Goal: Information Seeking & Learning: Learn about a topic

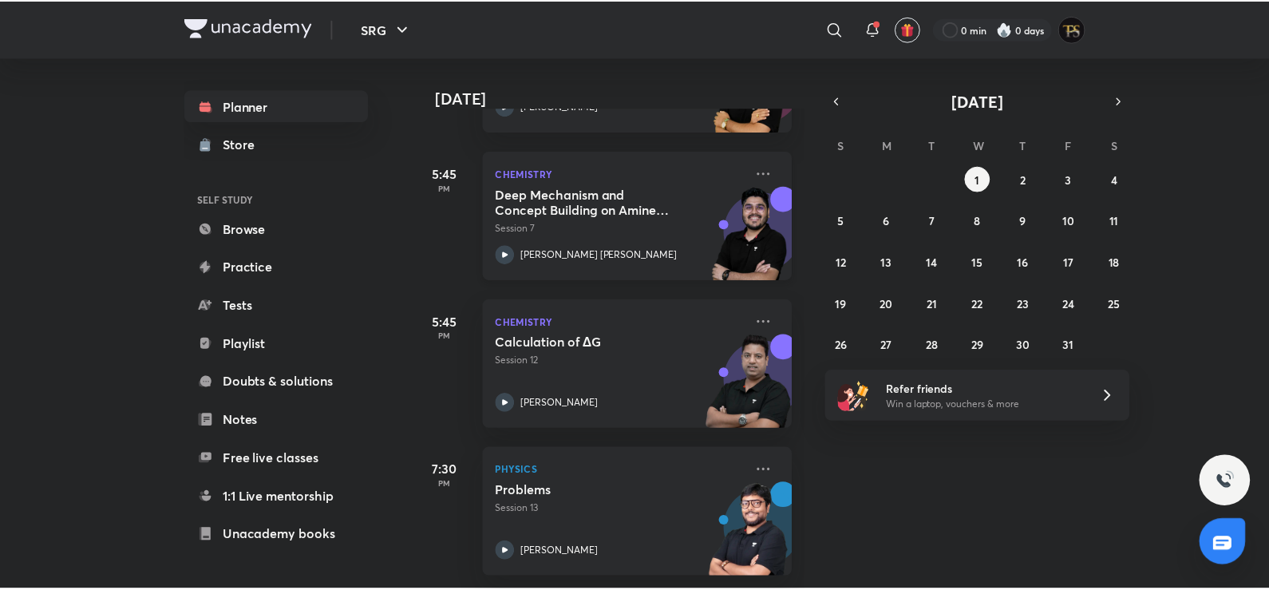
scroll to position [951, 0]
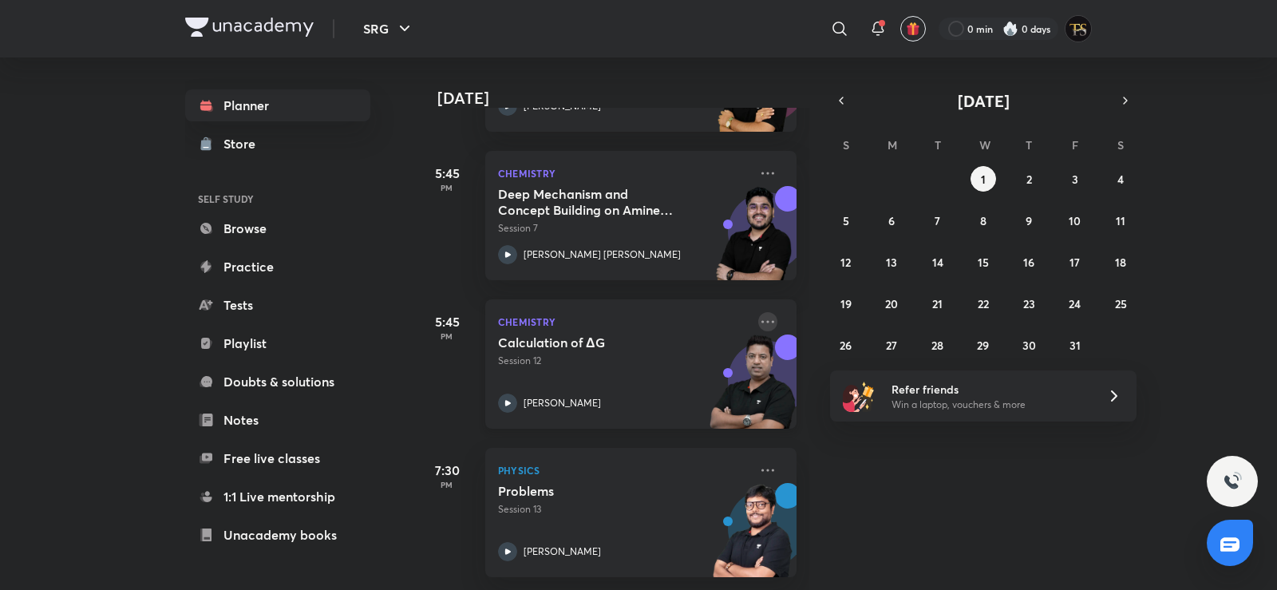
click at [758, 312] on icon at bounding box center [767, 321] width 19 height 19
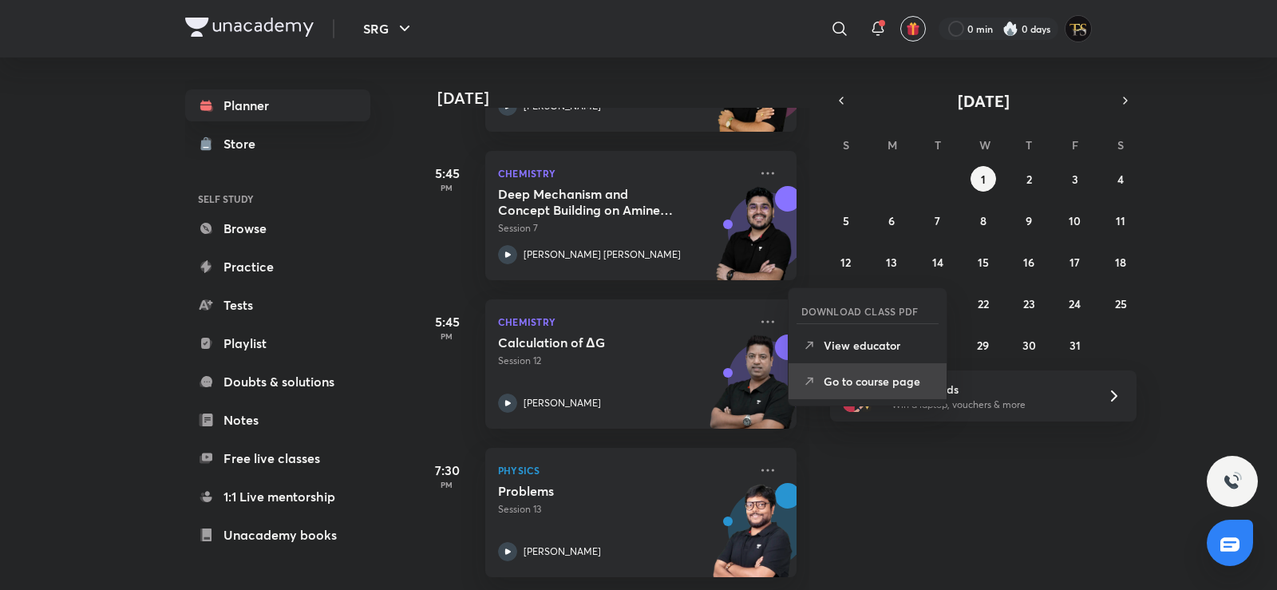
click at [837, 378] on p "Go to course page" at bounding box center [878, 381] width 110 height 17
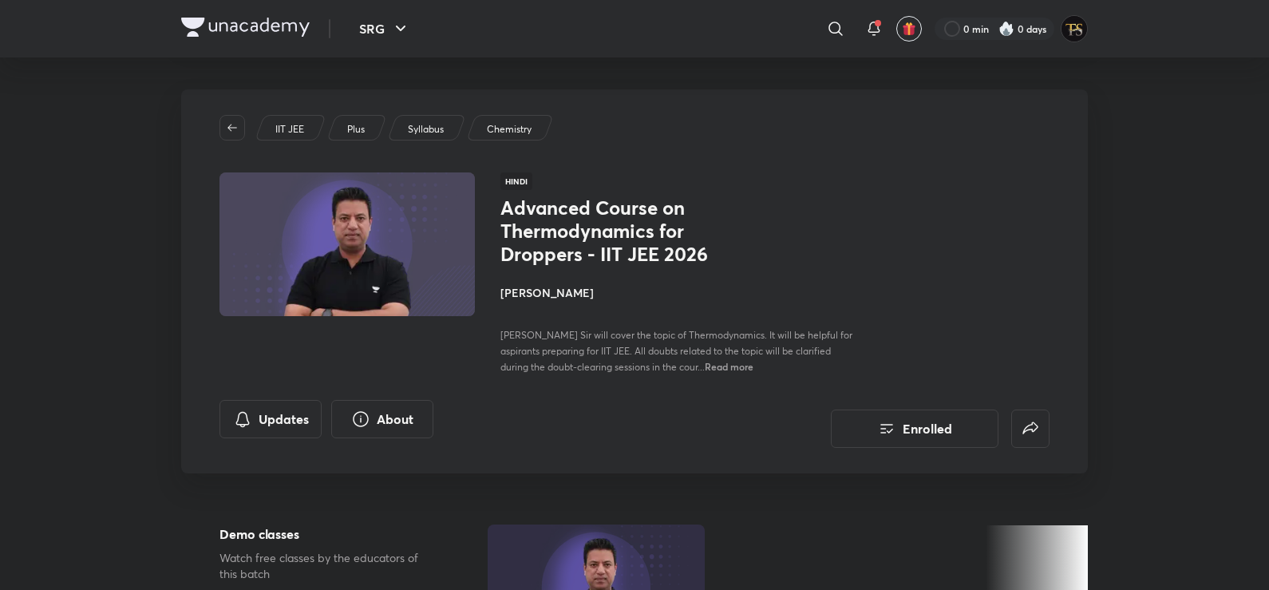
click at [550, 290] on h4 "[PERSON_NAME]" at bounding box center [678, 292] width 357 height 17
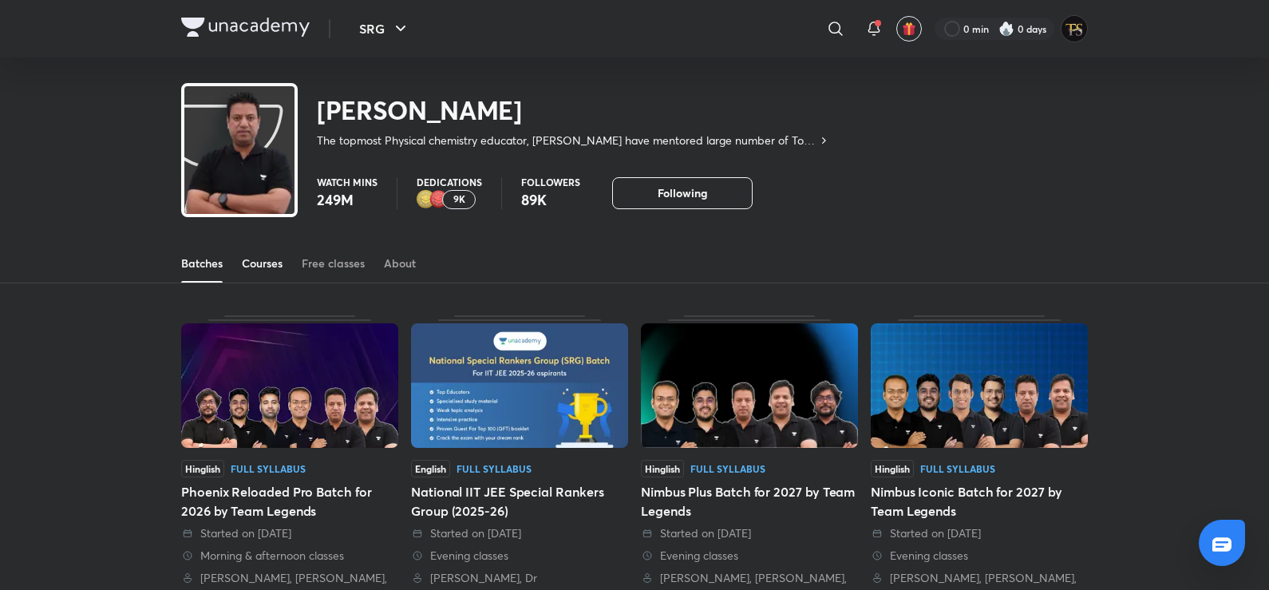
click at [255, 253] on link "Courses" at bounding box center [262, 263] width 41 height 38
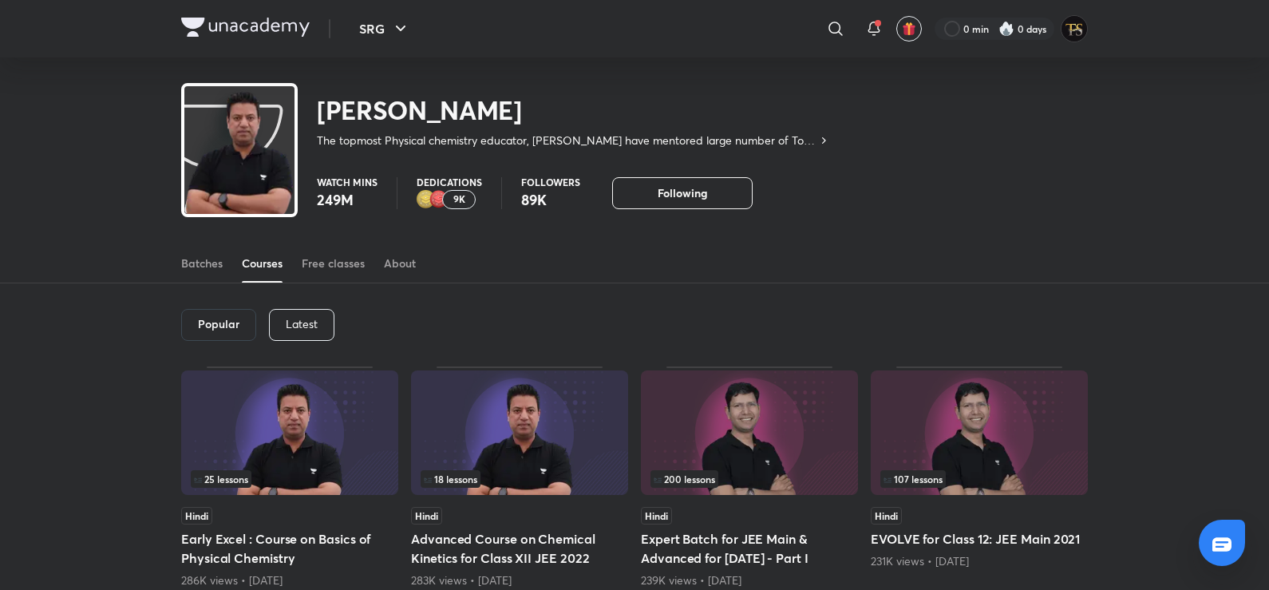
click at [281, 343] on div "Popular Latest" at bounding box center [634, 324] width 906 height 83
click at [292, 334] on div "Latest" at bounding box center [301, 325] width 65 height 32
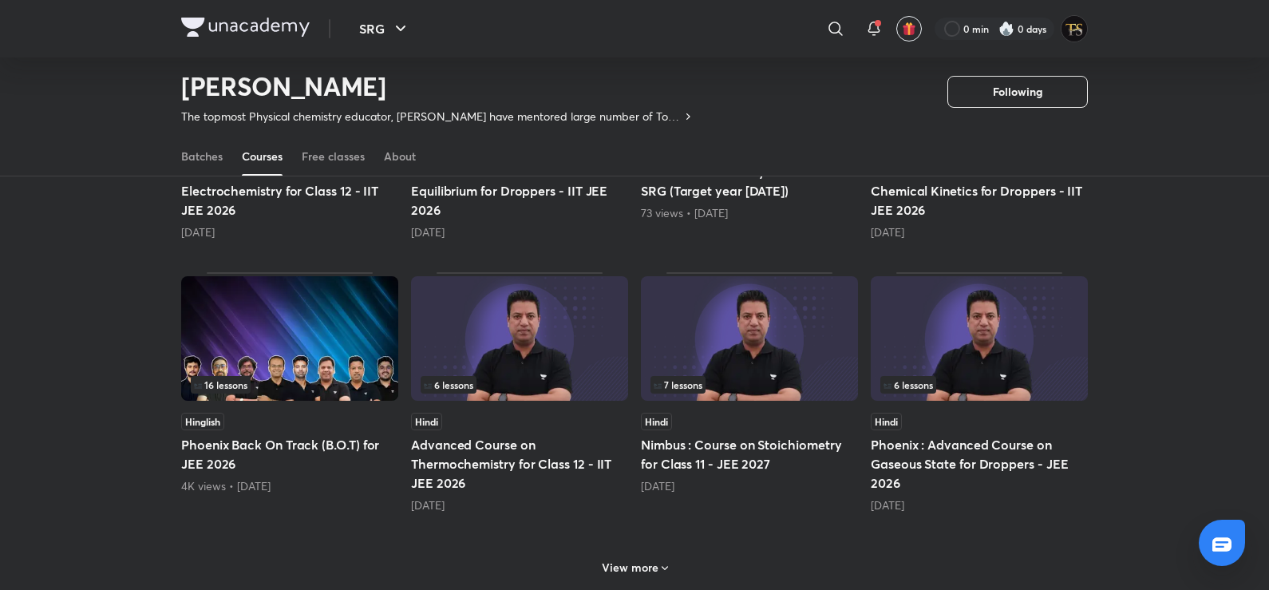
scroll to position [628, 0]
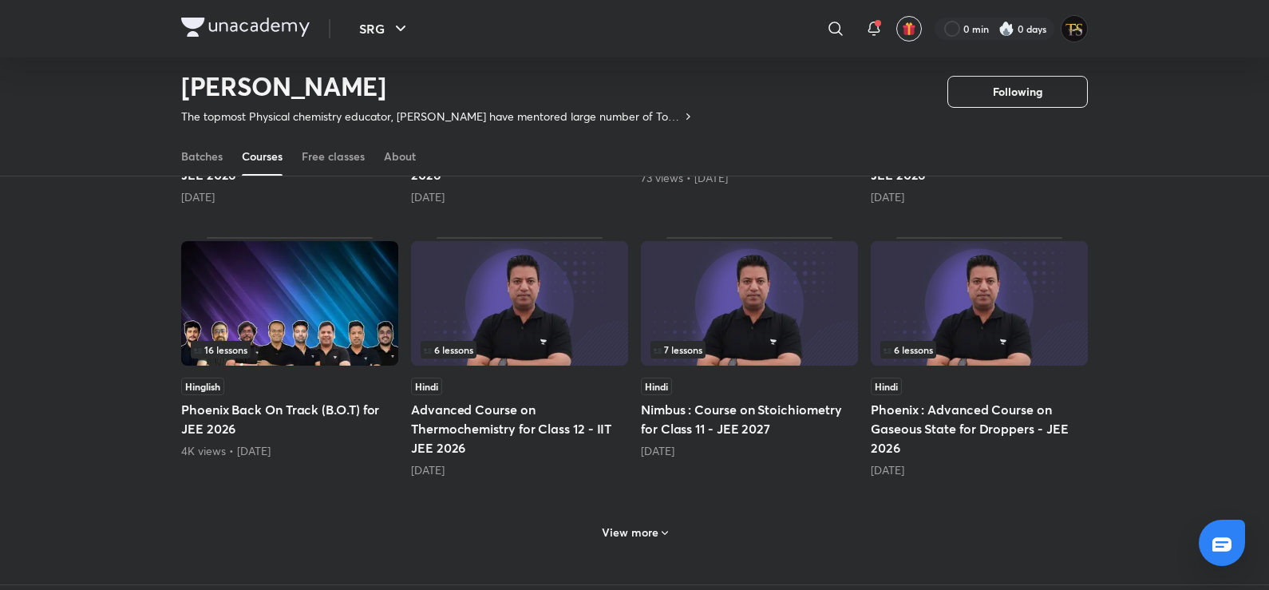
click at [646, 527] on h6 "View more" at bounding box center [630, 532] width 57 height 16
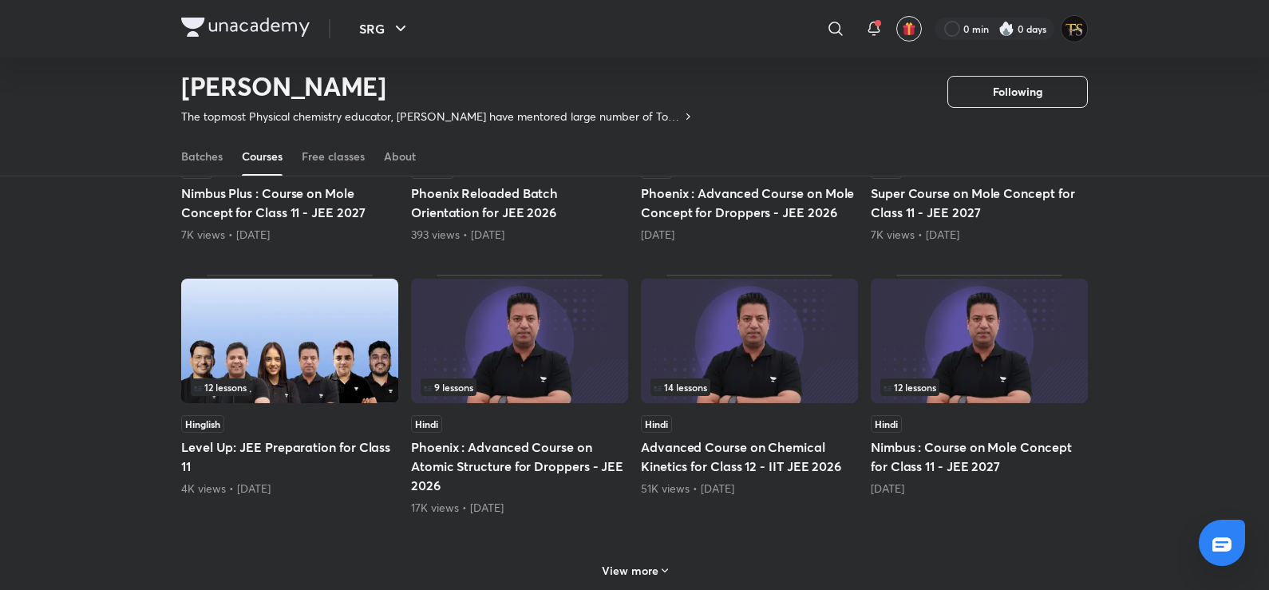
scroll to position [1426, 0]
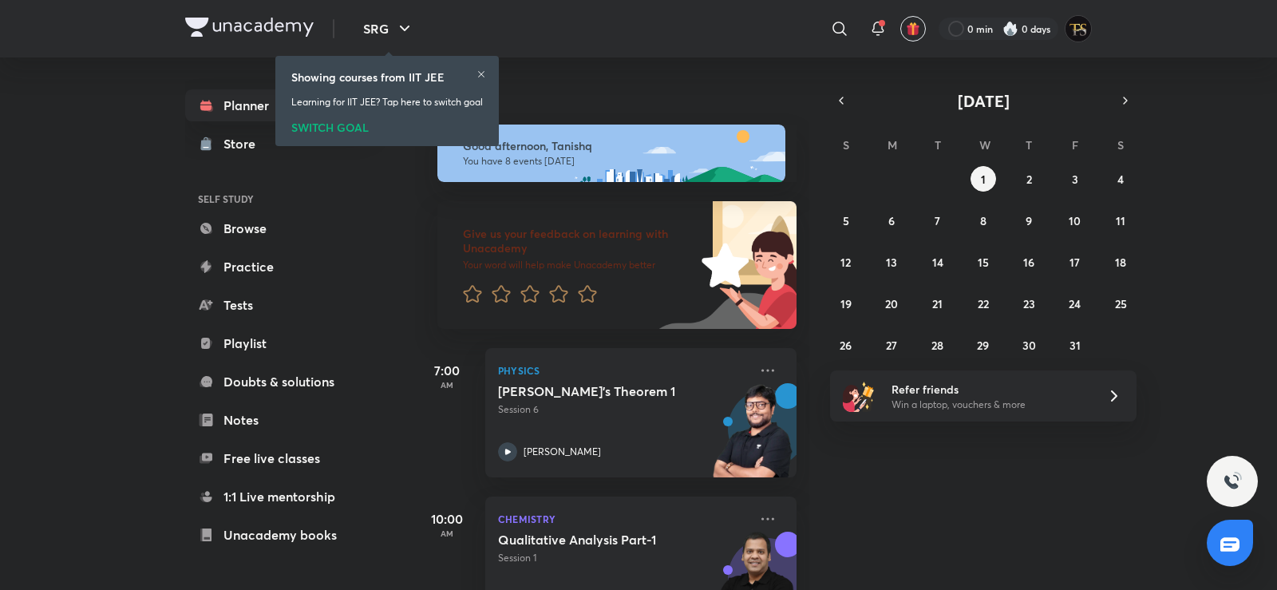
click at [486, 74] on icon at bounding box center [481, 74] width 10 height 10
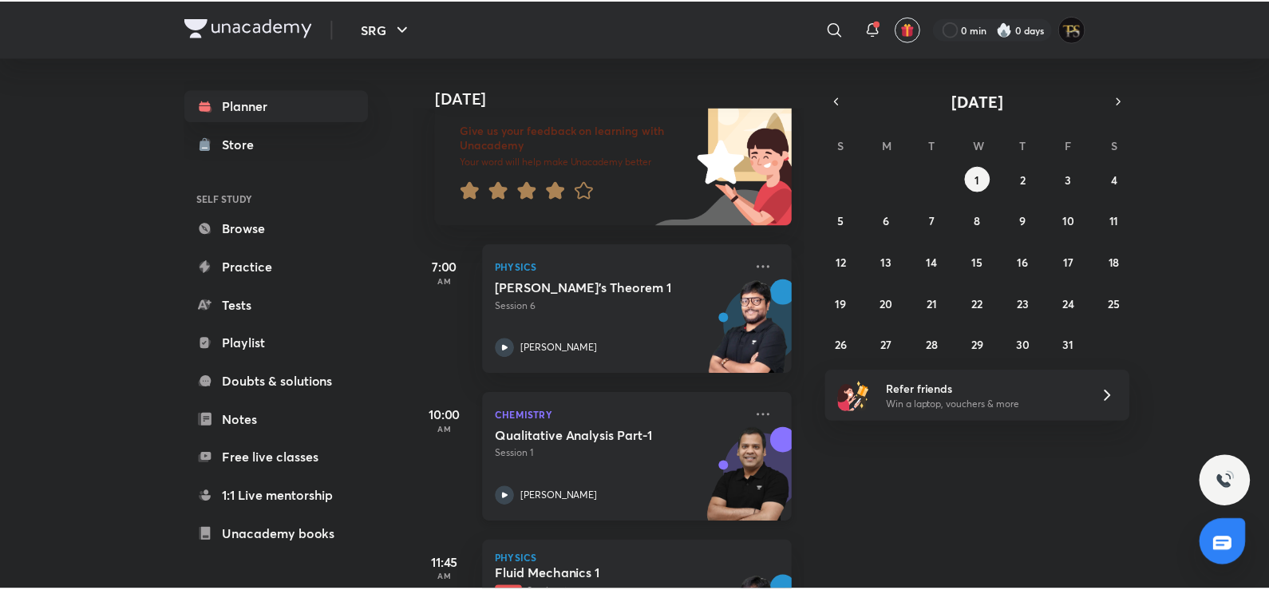
scroll to position [239, 0]
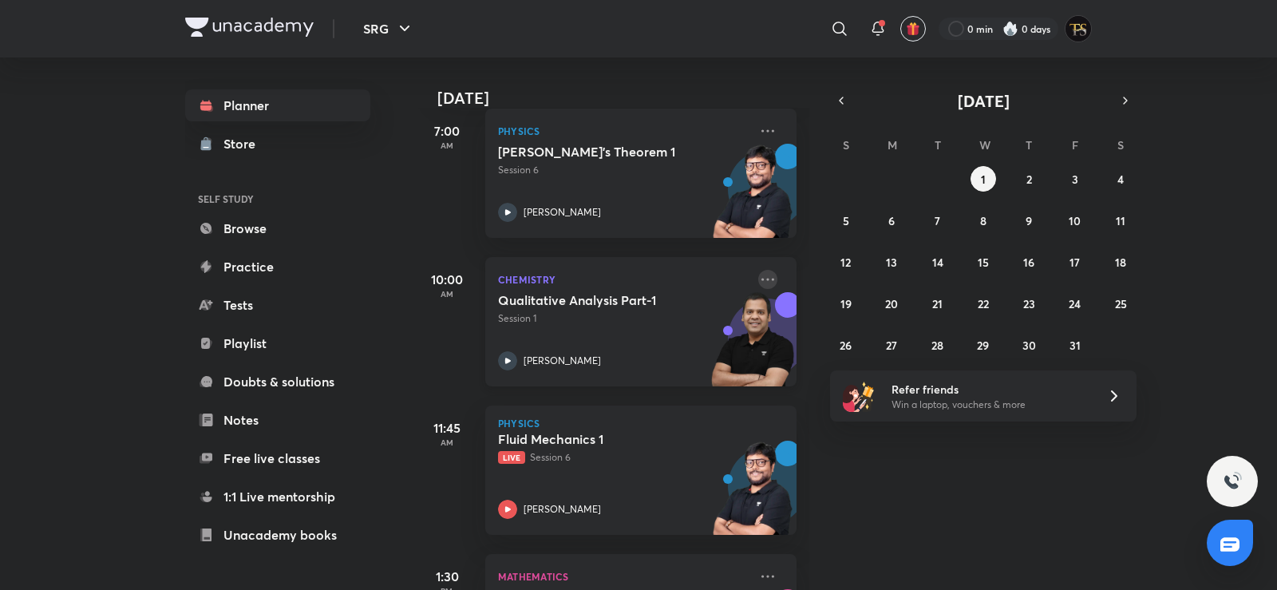
click at [758, 278] on icon at bounding box center [767, 279] width 19 height 19
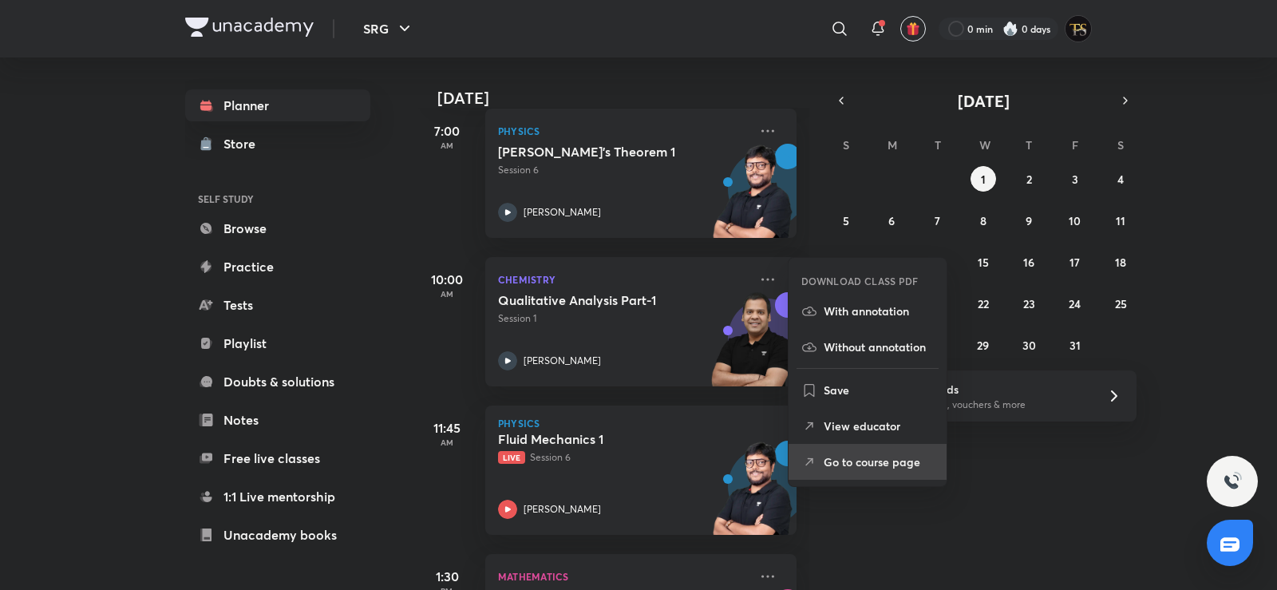
click at [823, 450] on li "Go to course page" at bounding box center [867, 462] width 158 height 36
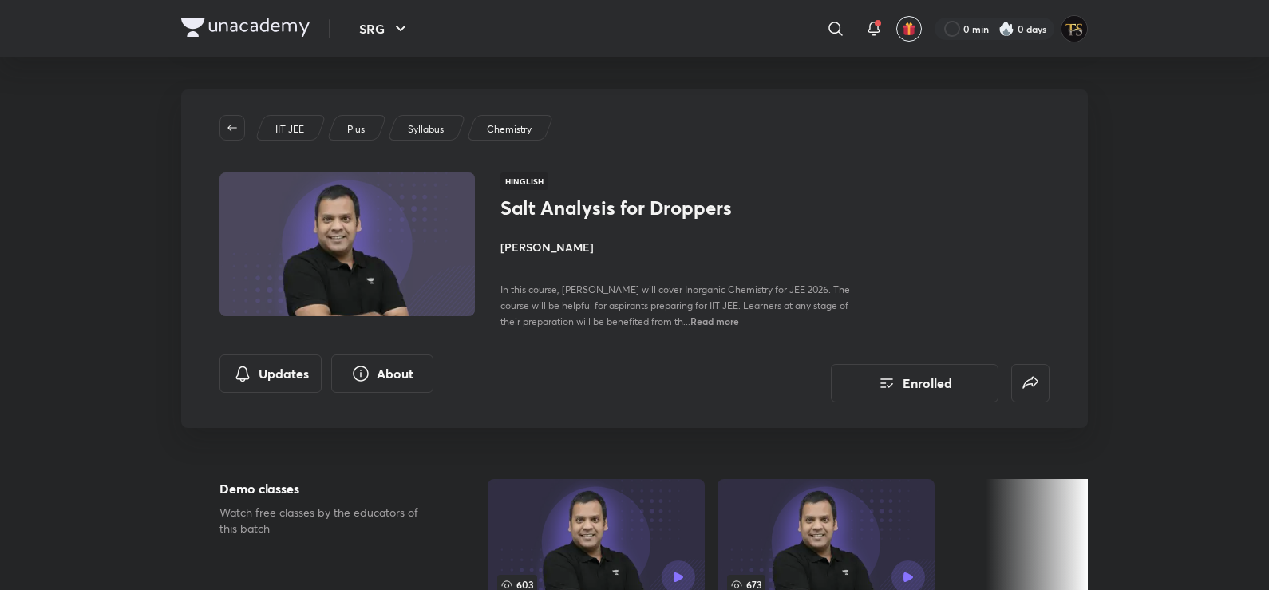
click at [572, 248] on h4 "[PERSON_NAME]" at bounding box center [678, 247] width 357 height 17
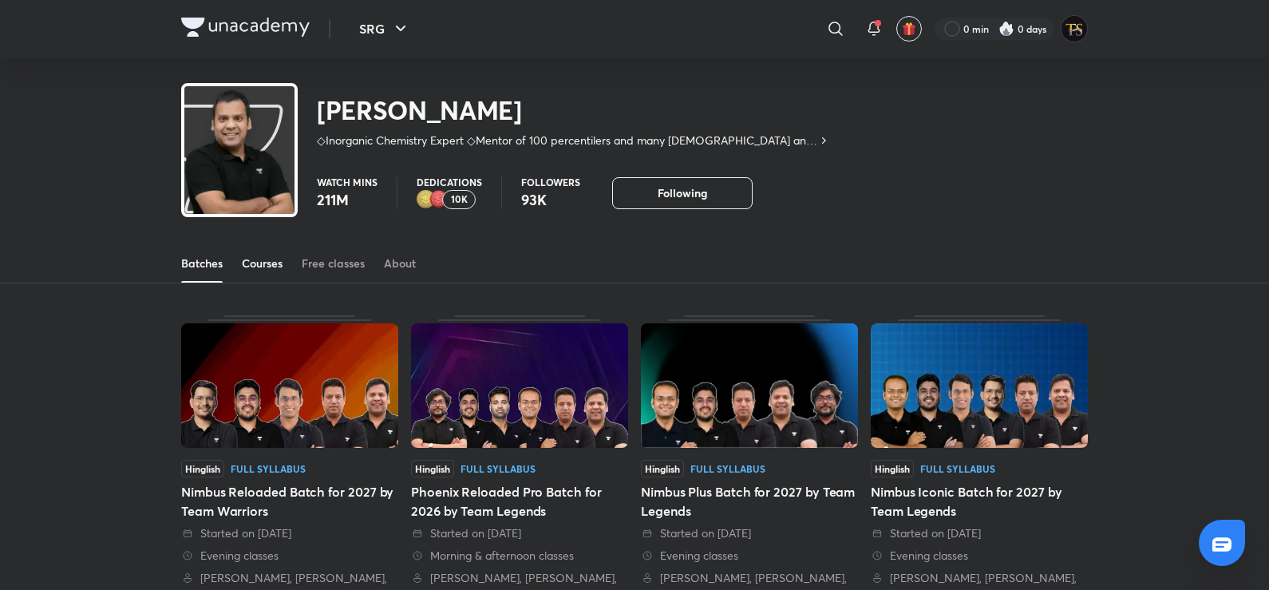
click at [278, 264] on div "Courses" at bounding box center [262, 263] width 41 height 16
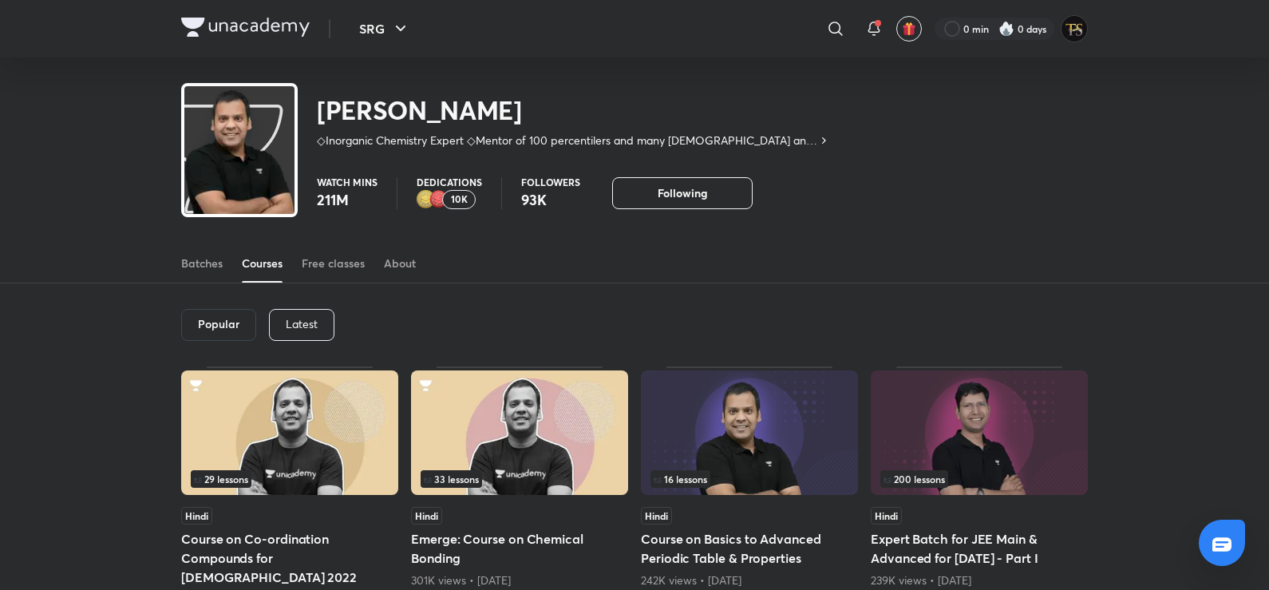
click at [305, 318] on p "Latest" at bounding box center [302, 324] width 32 height 13
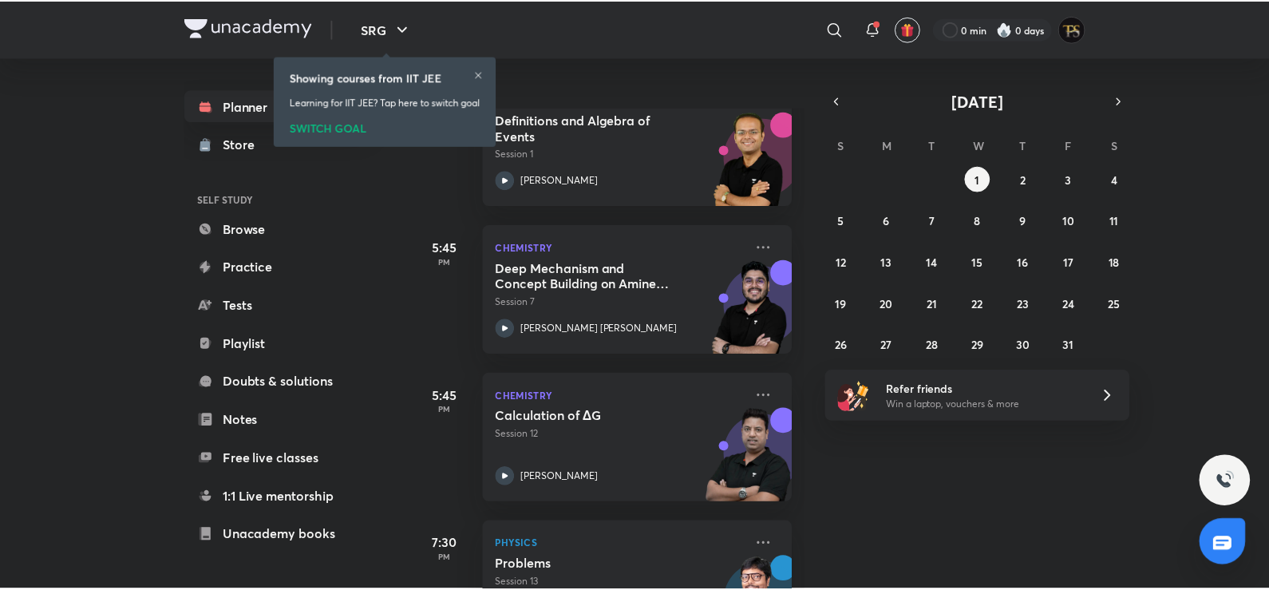
scroll to position [951, 0]
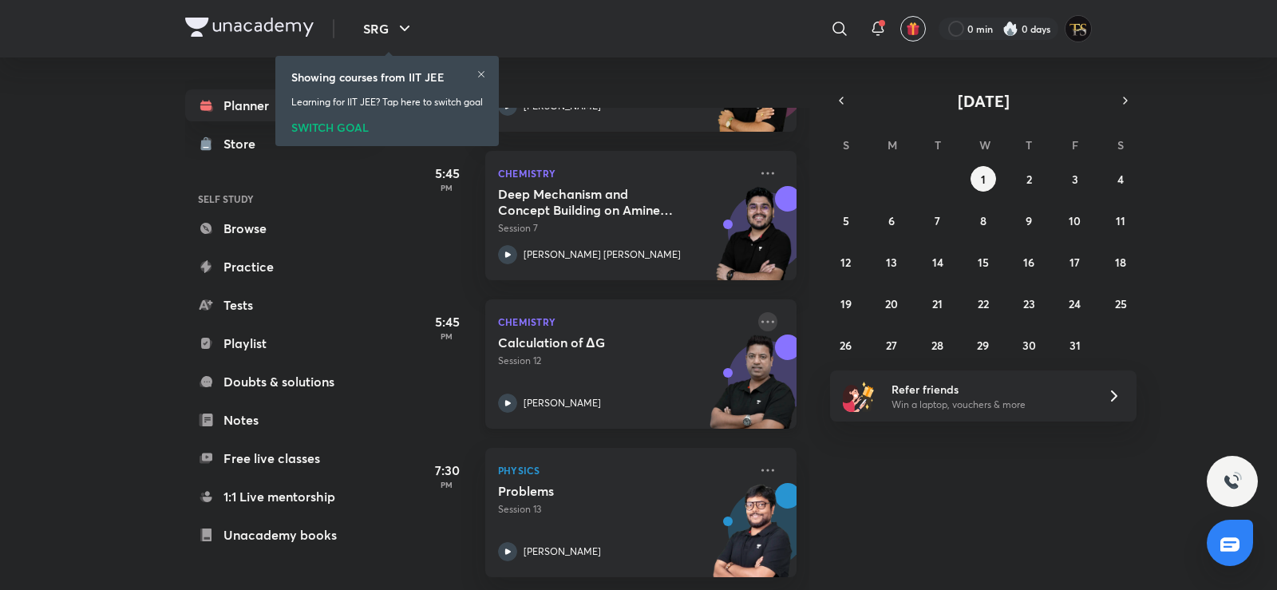
click at [758, 312] on icon at bounding box center [767, 321] width 19 height 19
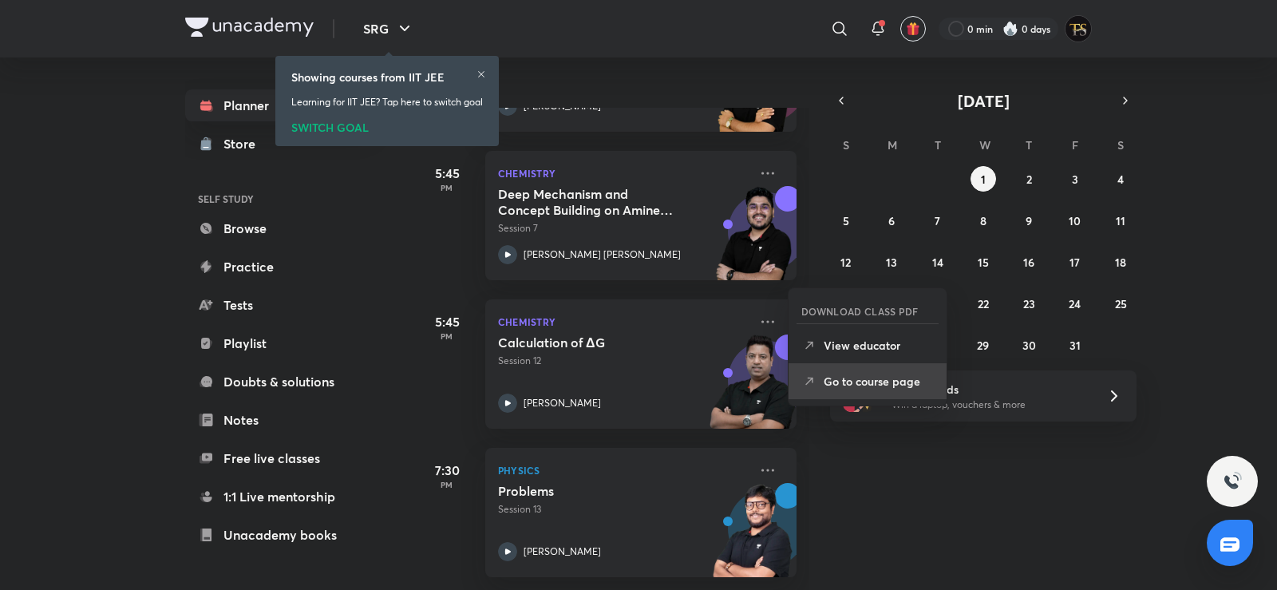
click at [845, 377] on p "Go to course page" at bounding box center [878, 381] width 110 height 17
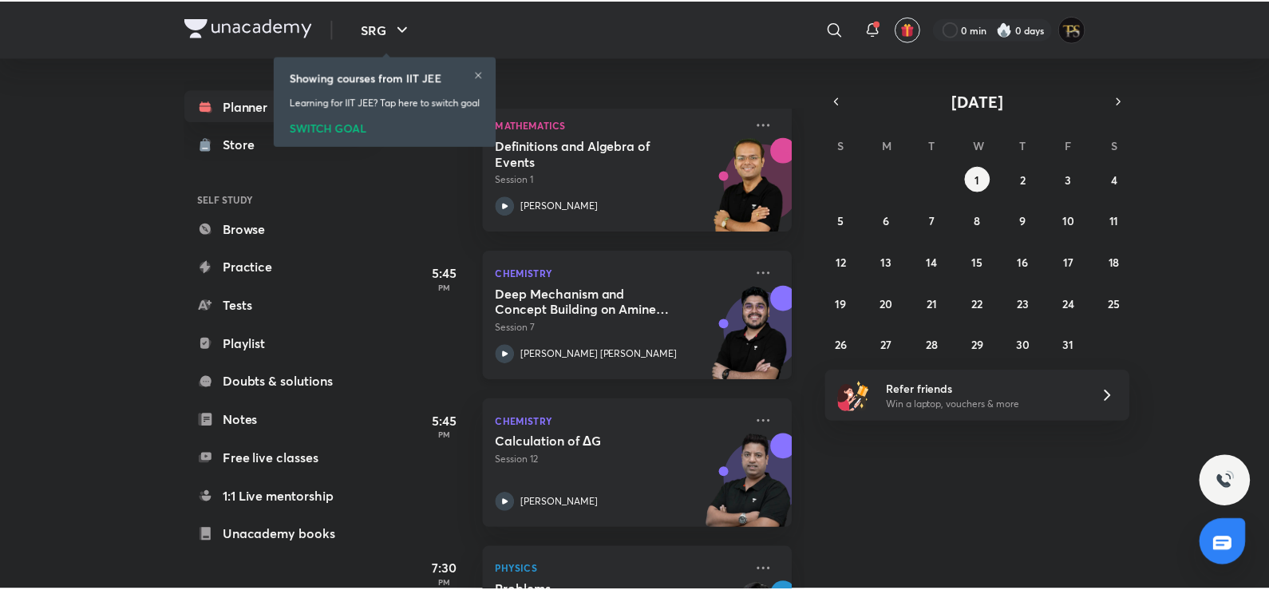
scroll to position [951, 0]
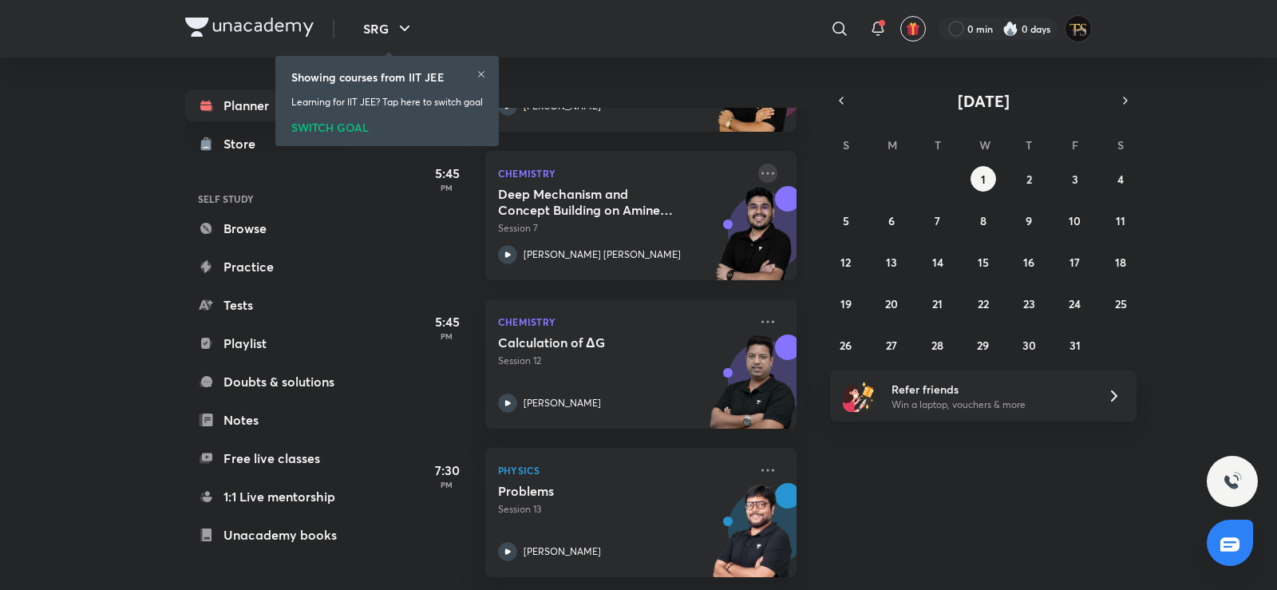
click at [758, 166] on icon at bounding box center [767, 173] width 19 height 19
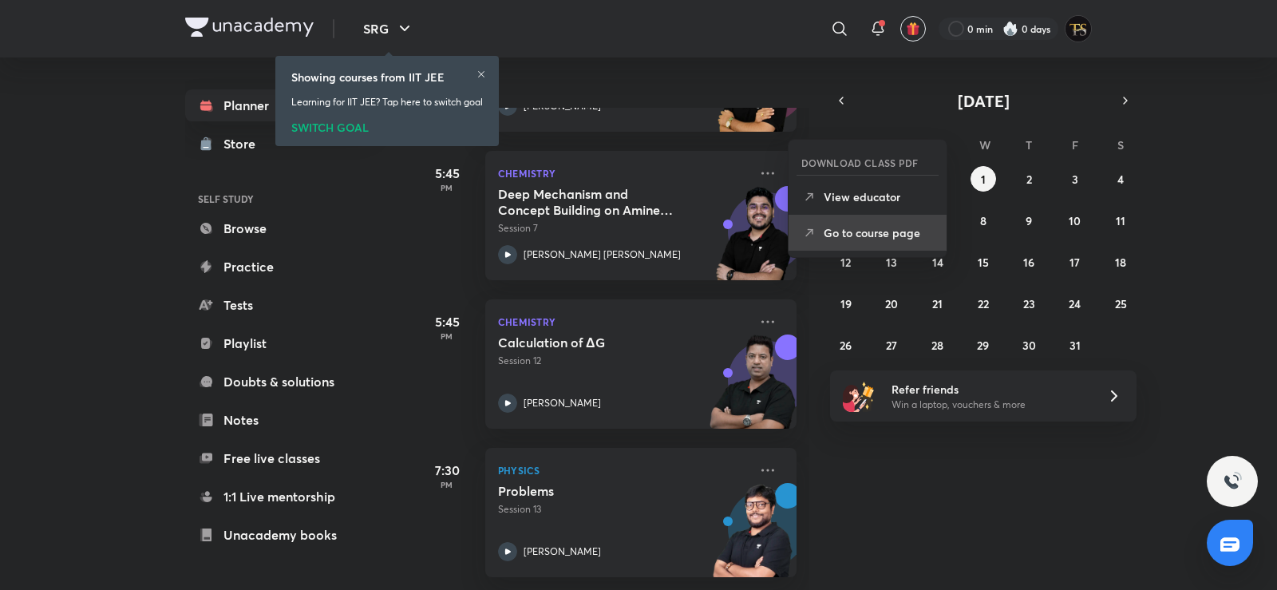
click at [825, 229] on p "Go to course page" at bounding box center [878, 232] width 110 height 17
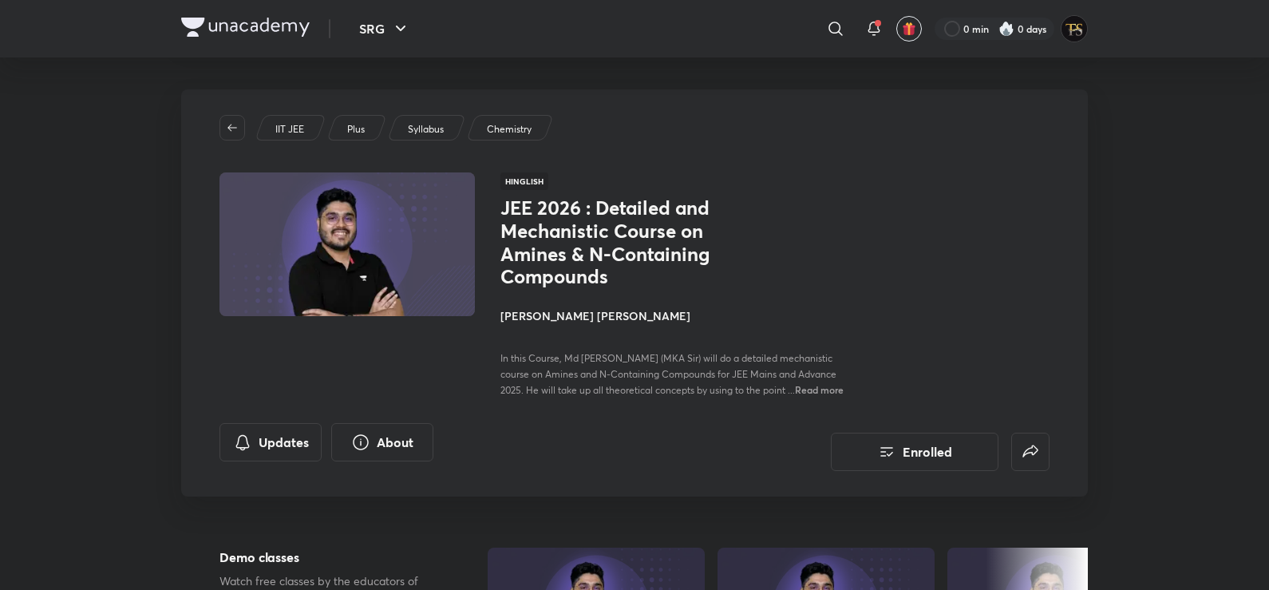
click at [605, 310] on h4 "[PERSON_NAME] [PERSON_NAME]" at bounding box center [678, 315] width 357 height 17
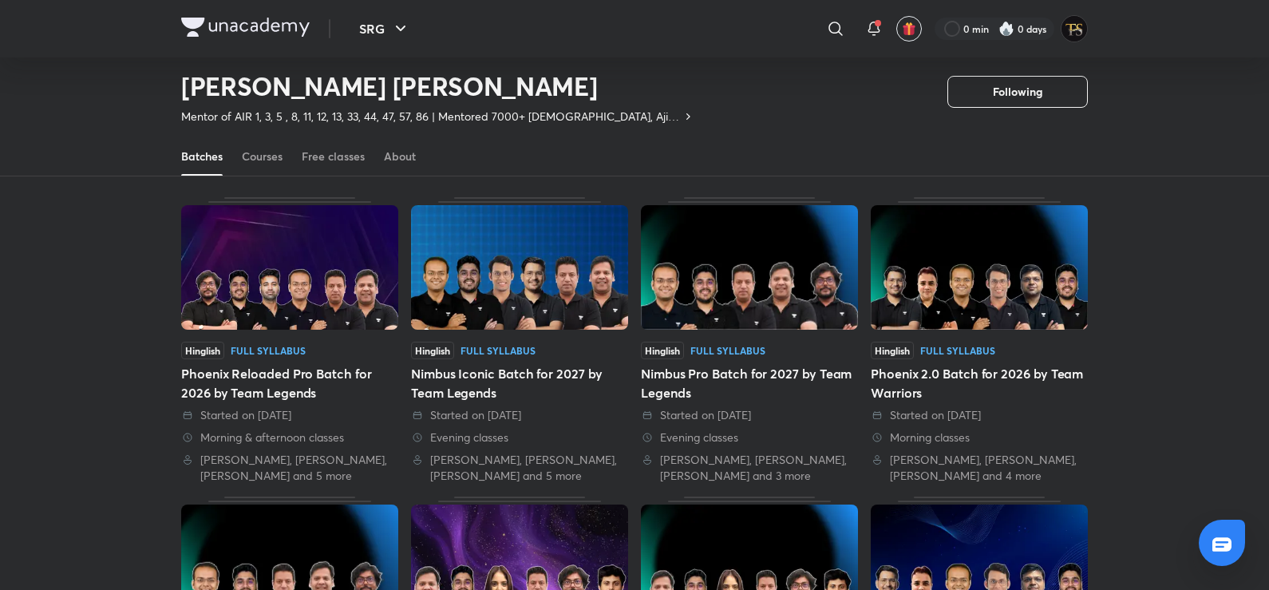
scroll to position [69, 0]
click at [248, 158] on div "Courses" at bounding box center [262, 156] width 41 height 16
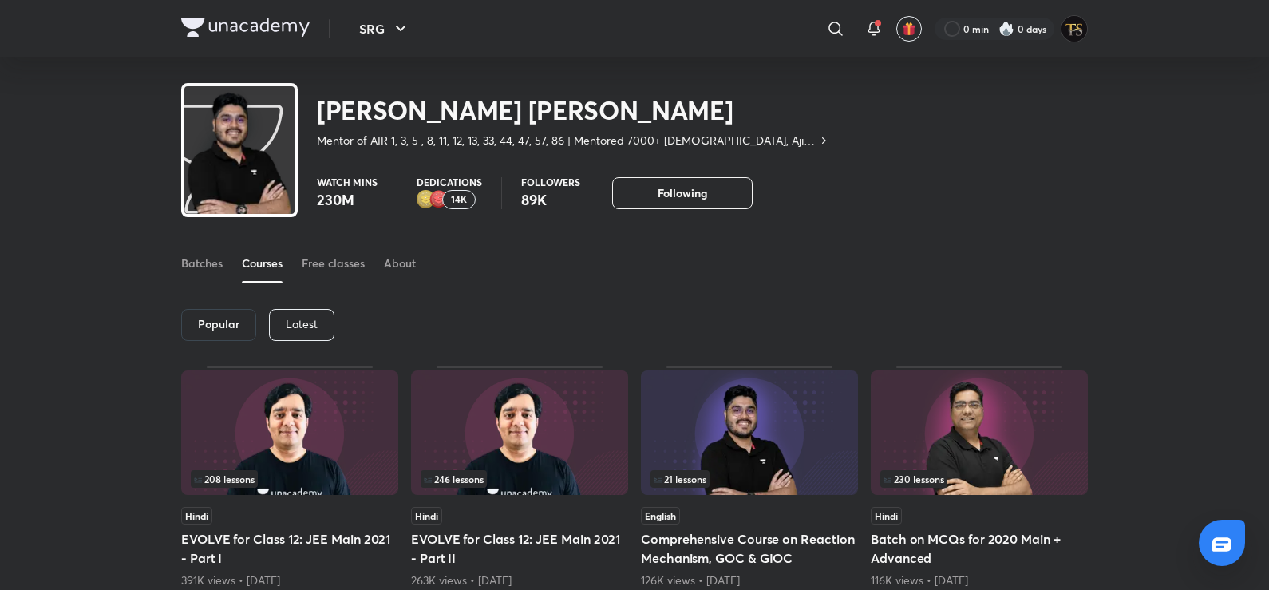
click at [299, 308] on div "Popular Latest" at bounding box center [634, 324] width 906 height 83
click at [301, 319] on p "Latest" at bounding box center [302, 324] width 32 height 13
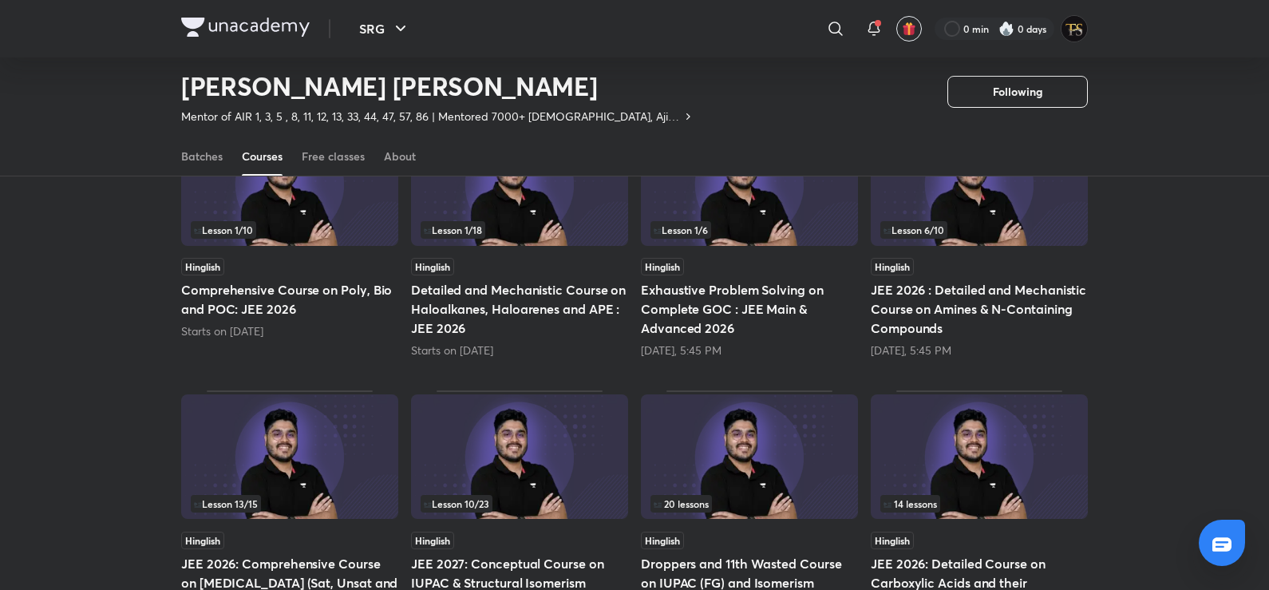
scroll to position [229, 0]
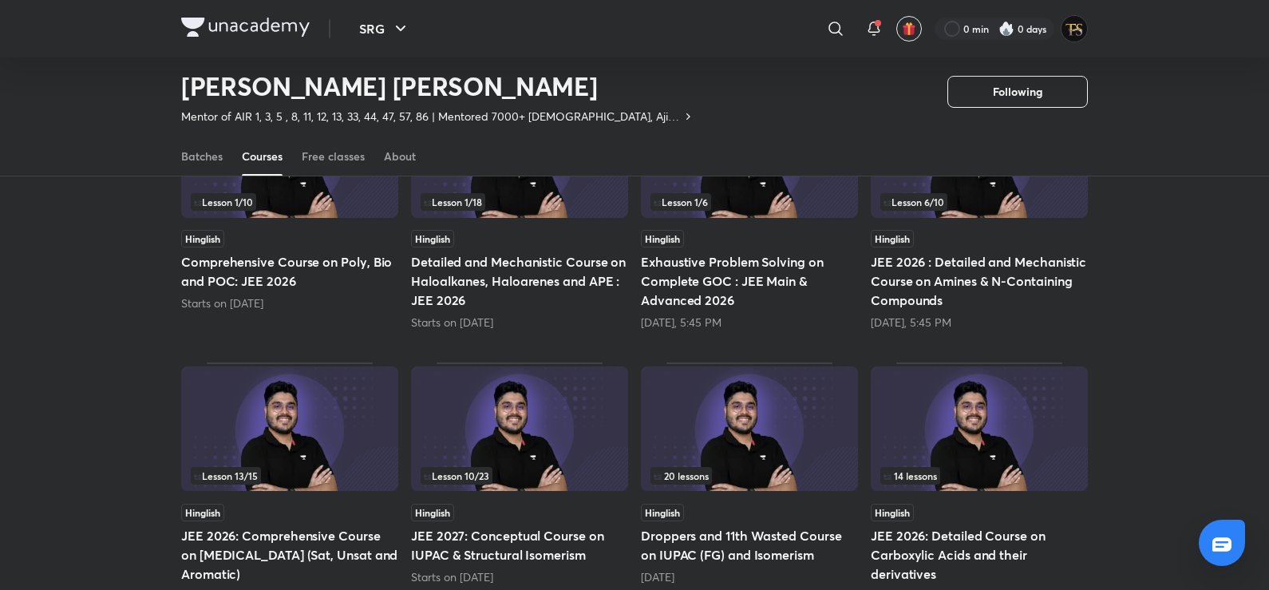
click at [482, 277] on h5 "Detailed and Mechanistic Course on Haloalkanes, Haloarenes and APE : JEE 2026" at bounding box center [519, 280] width 217 height 57
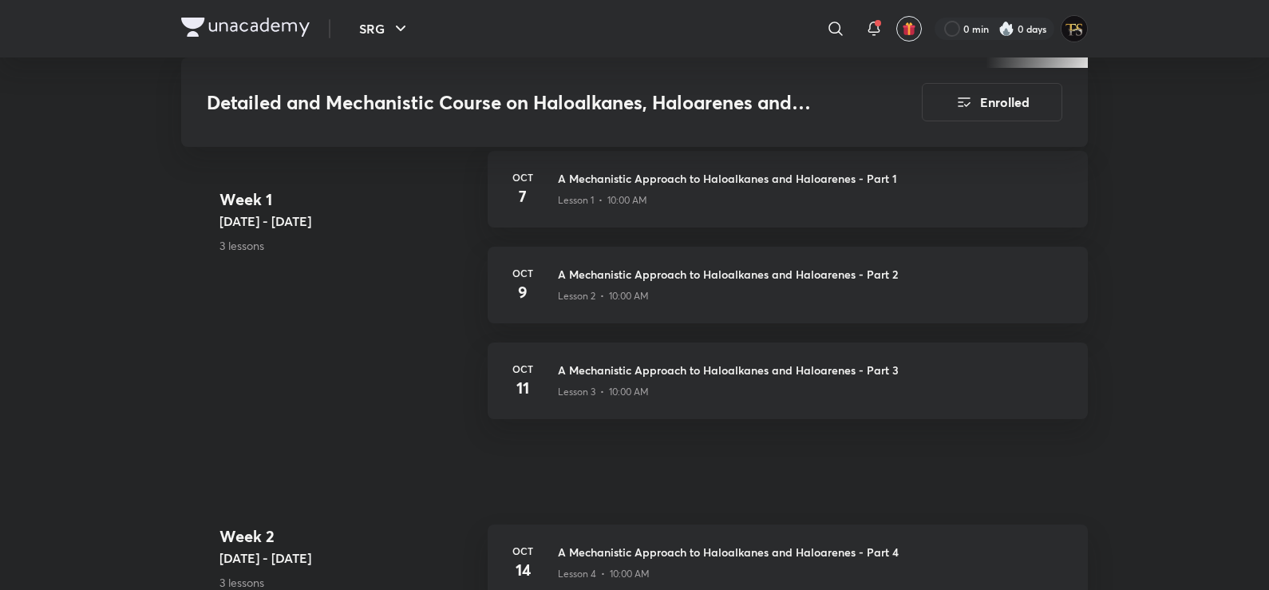
scroll to position [559, 0]
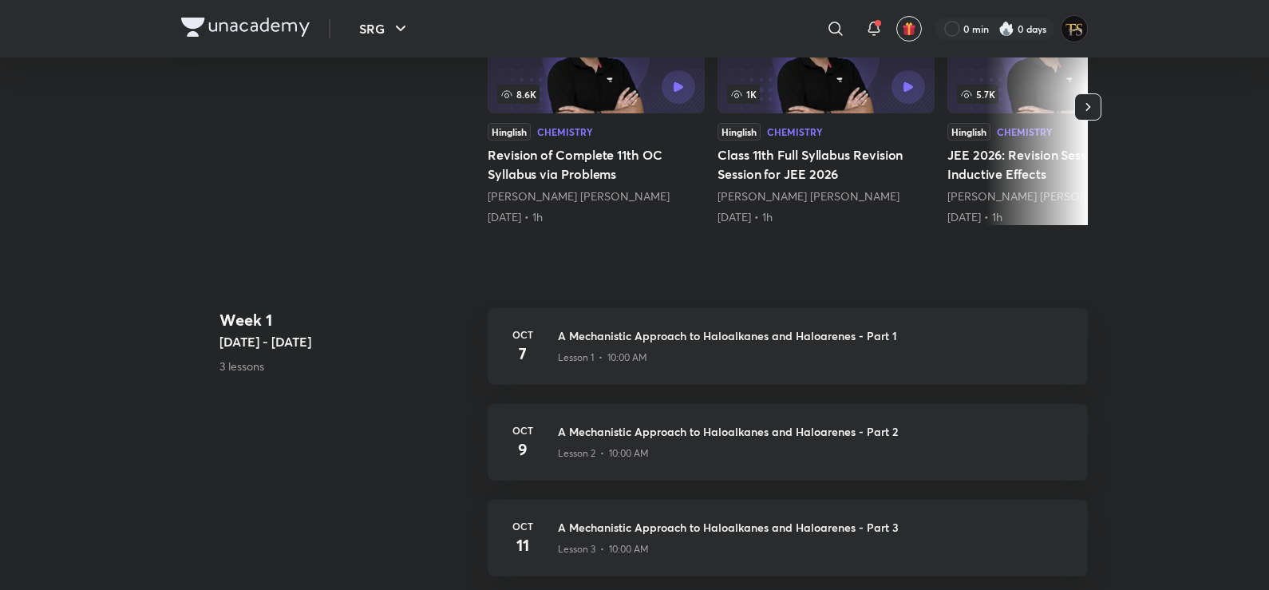
scroll to position [229, 0]
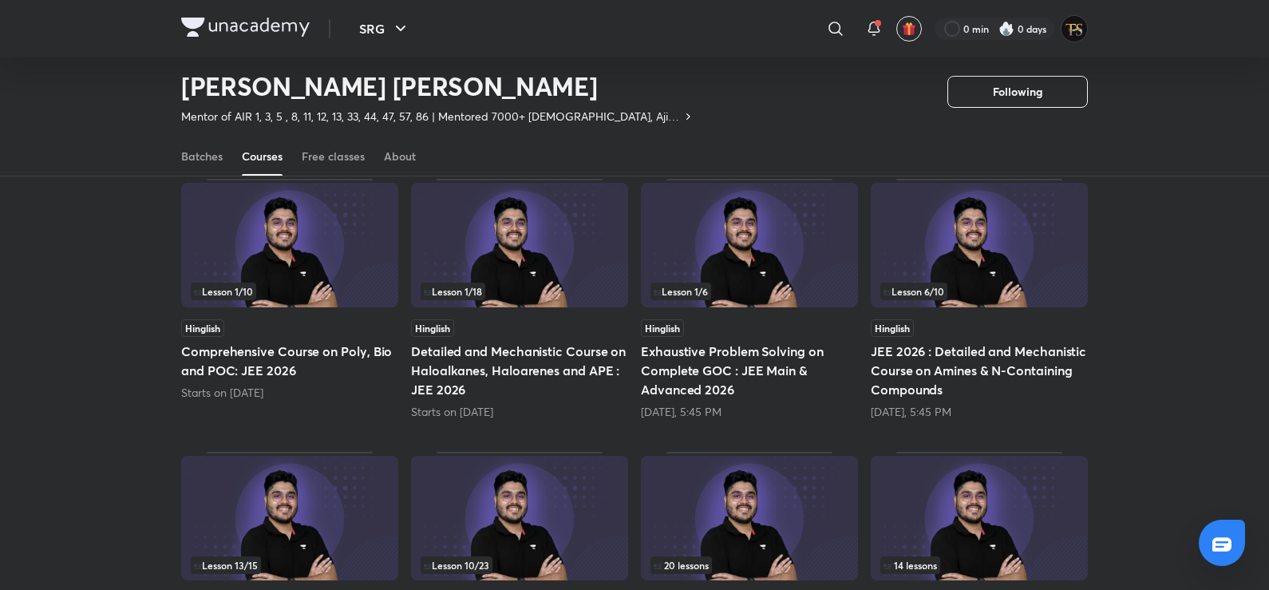
scroll to position [229, 0]
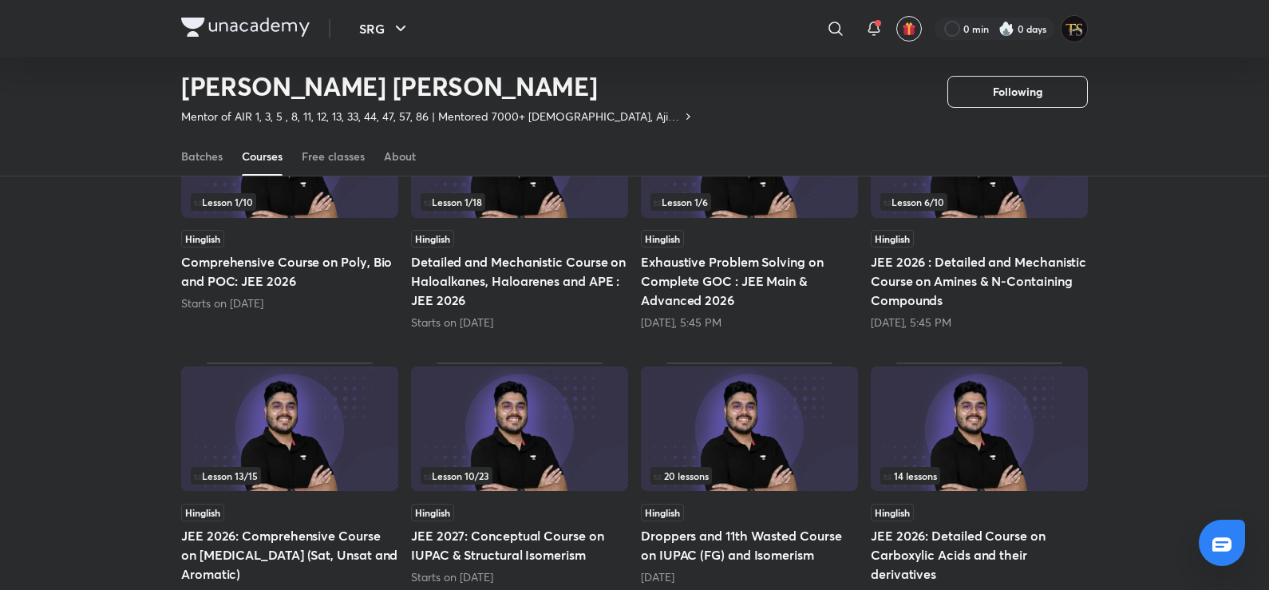
click at [723, 279] on h5 "Exhaustive Problem Solving on Complete GOC : JEE Main & Advanced 2026" at bounding box center [749, 280] width 217 height 57
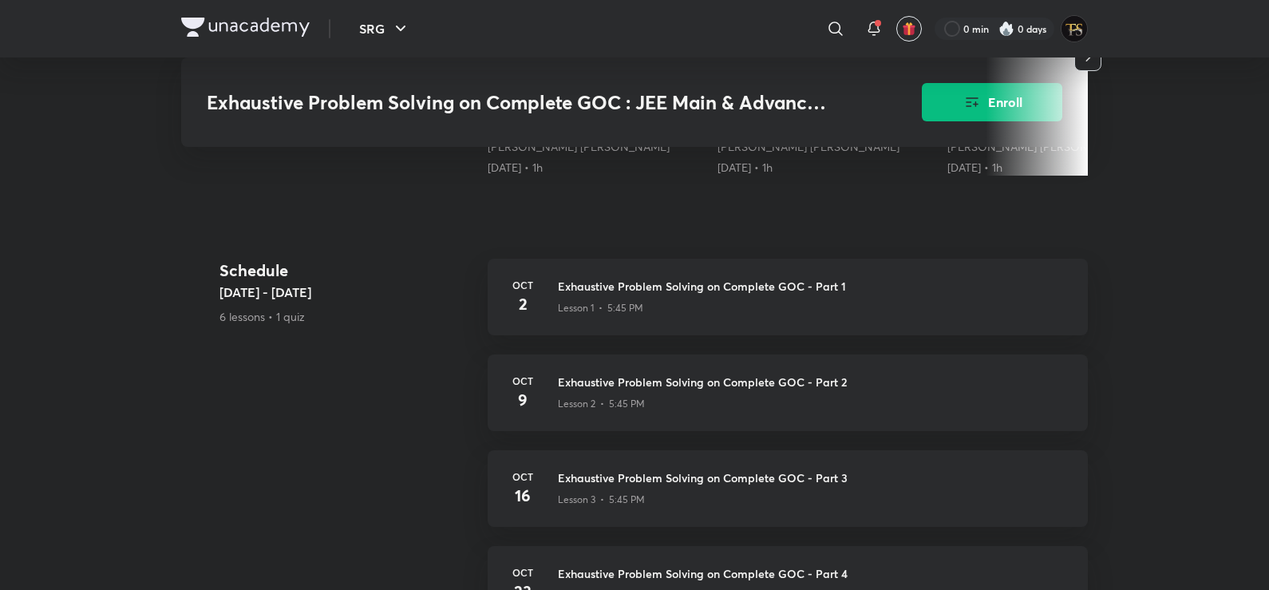
scroll to position [638, 0]
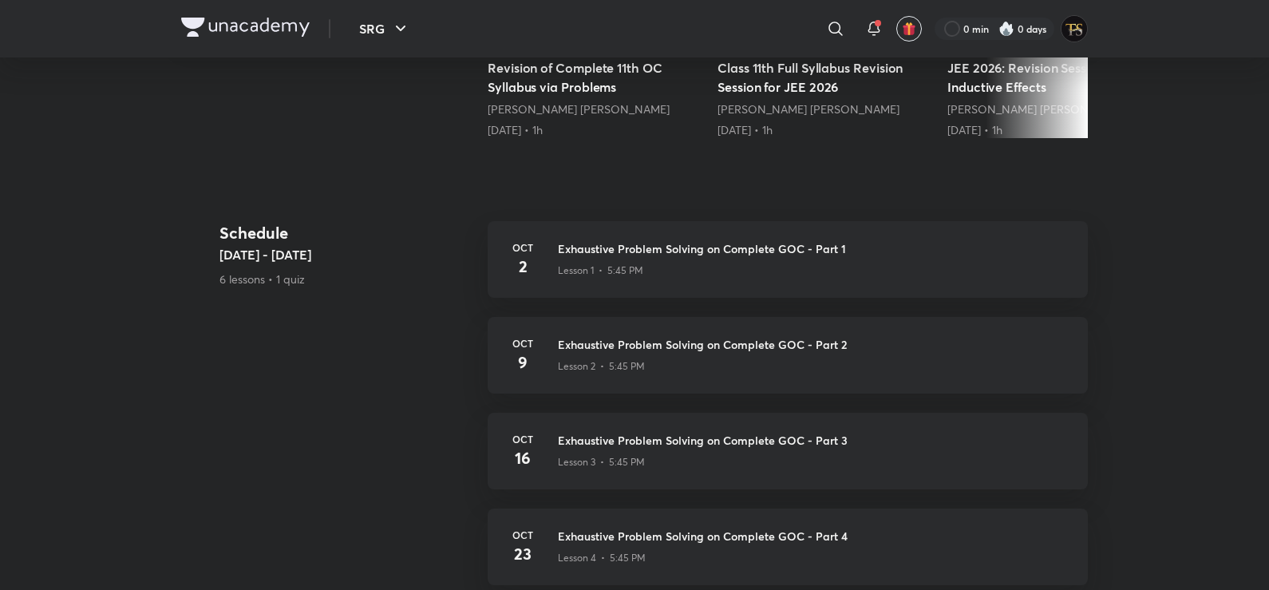
scroll to position [229, 0]
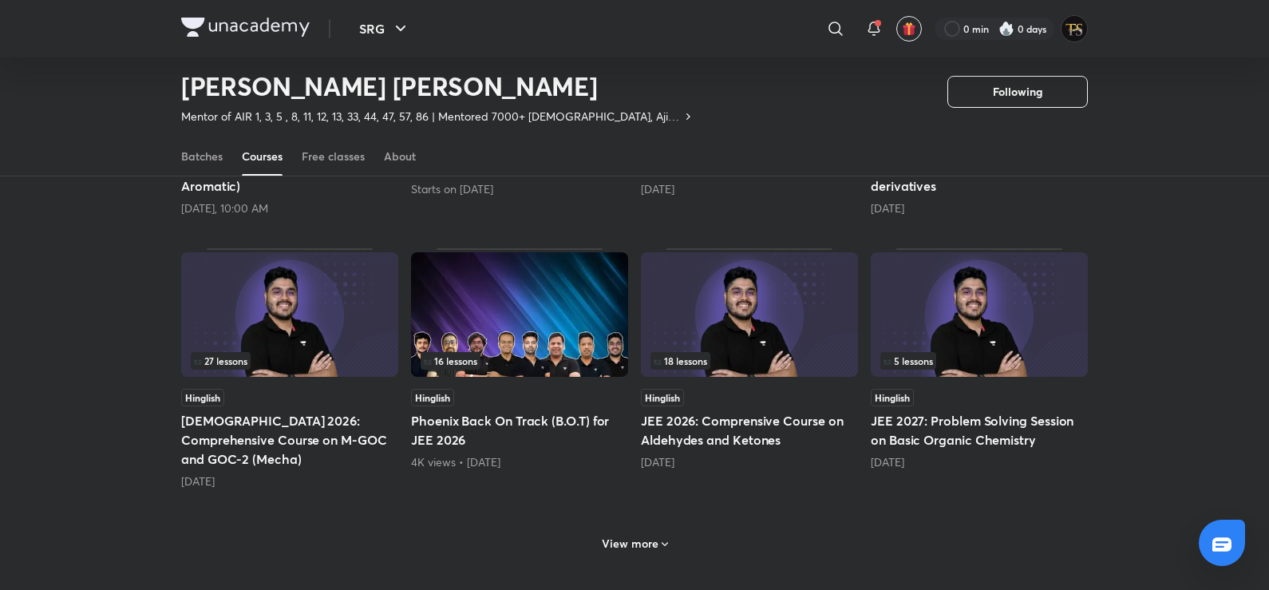
scroll to position [618, 0]
click at [611, 534] on h6 "View more" at bounding box center [630, 542] width 57 height 16
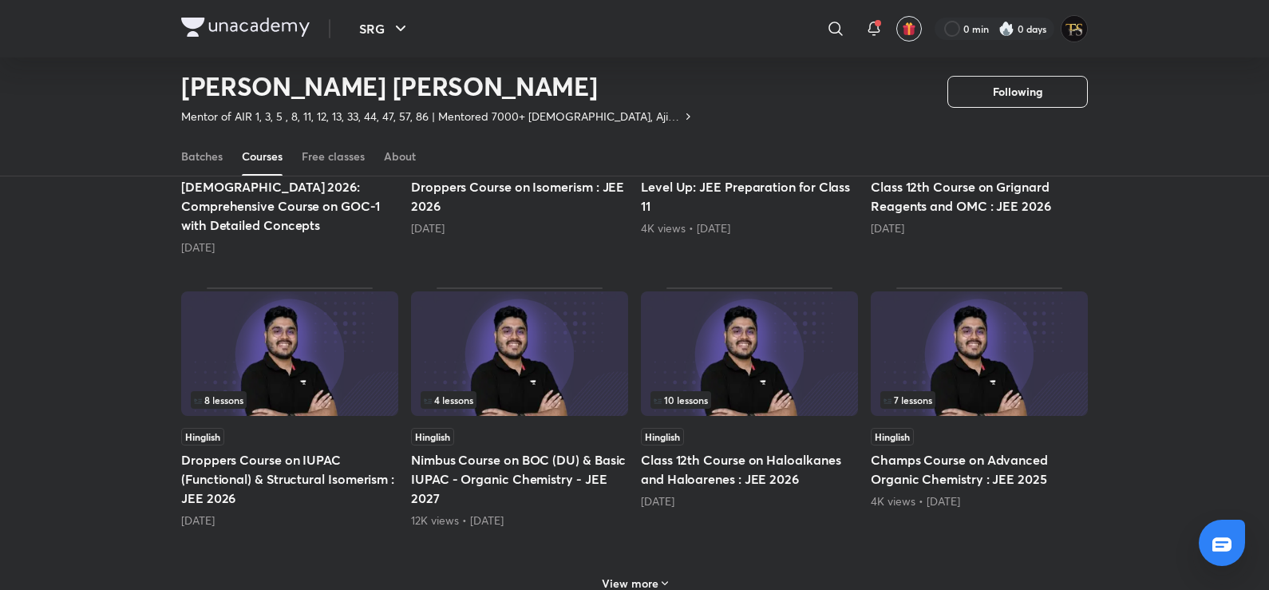
scroll to position [1416, 0]
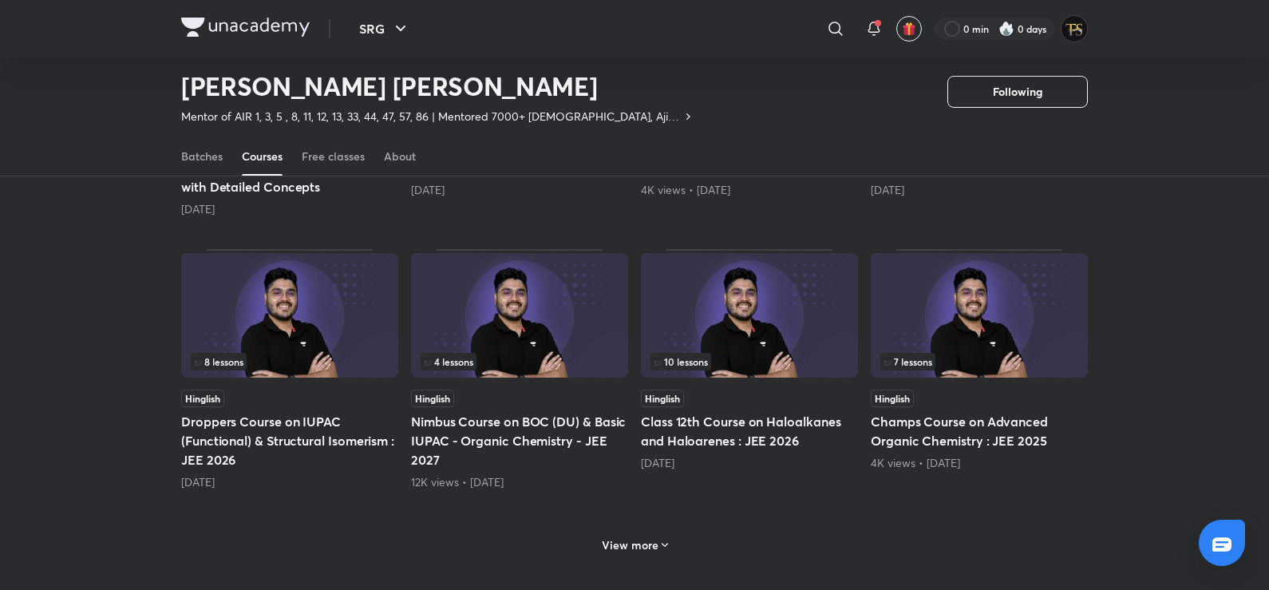
click at [669, 539] on icon at bounding box center [664, 545] width 13 height 13
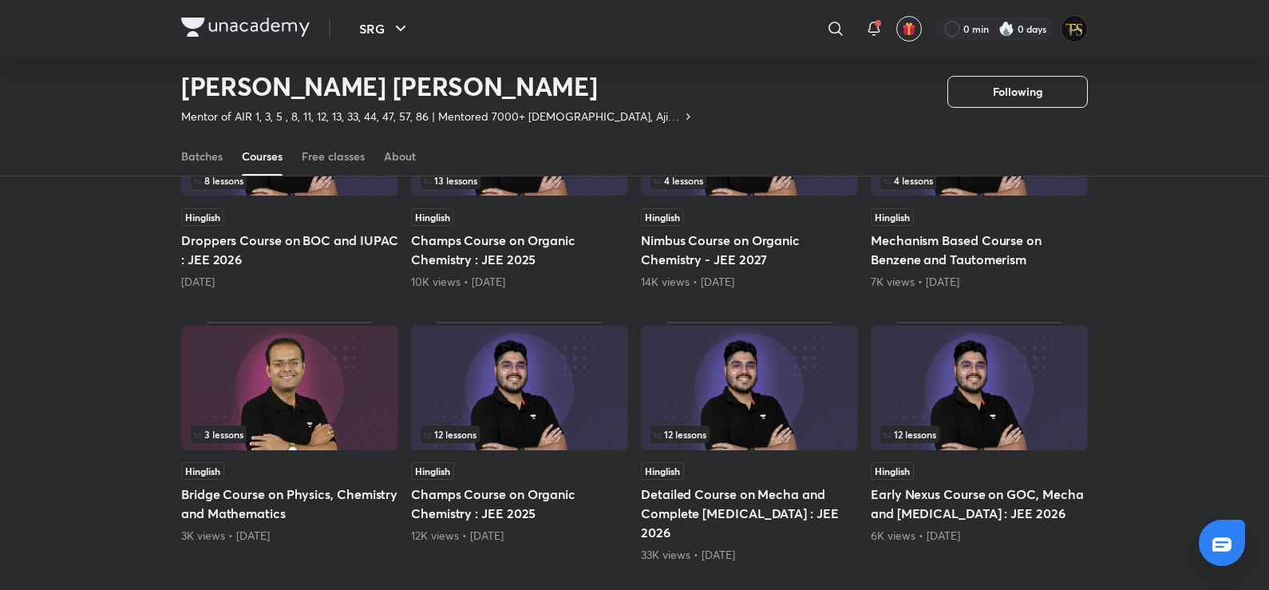
scroll to position [2135, 0]
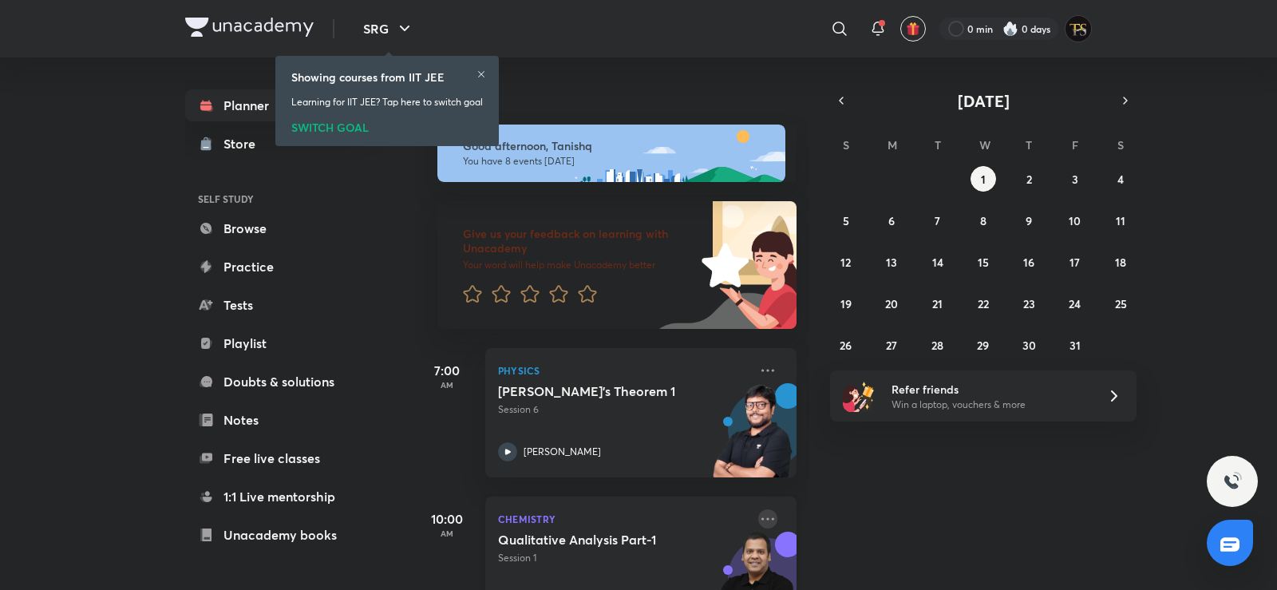
click at [760, 517] on icon at bounding box center [767, 518] width 19 height 19
click at [823, 377] on div "Today Good afternoon, Tanishq You have 8 events today Give us your feedback on …" at bounding box center [844, 323] width 859 height 532
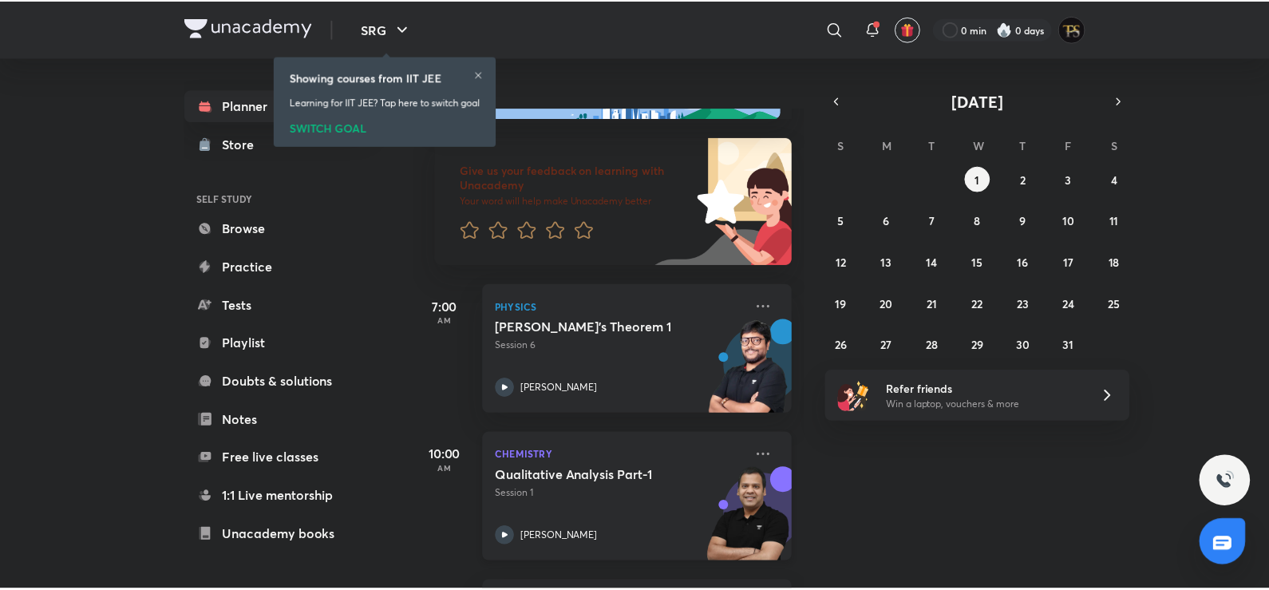
scroll to position [239, 0]
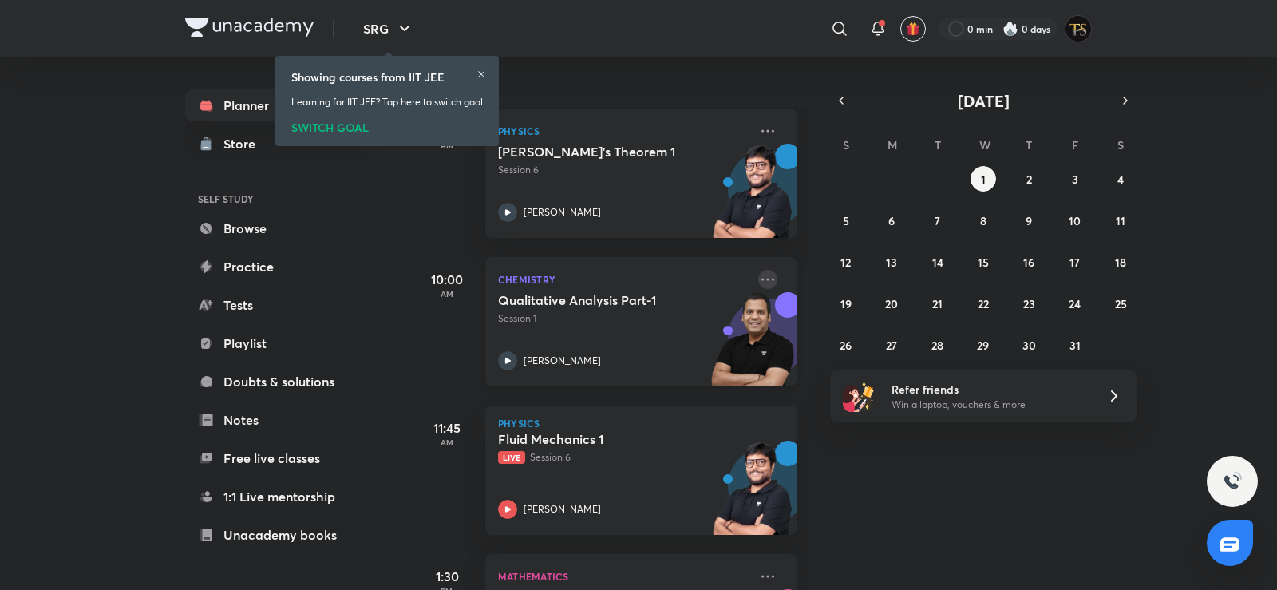
click at [758, 281] on icon at bounding box center [767, 279] width 19 height 19
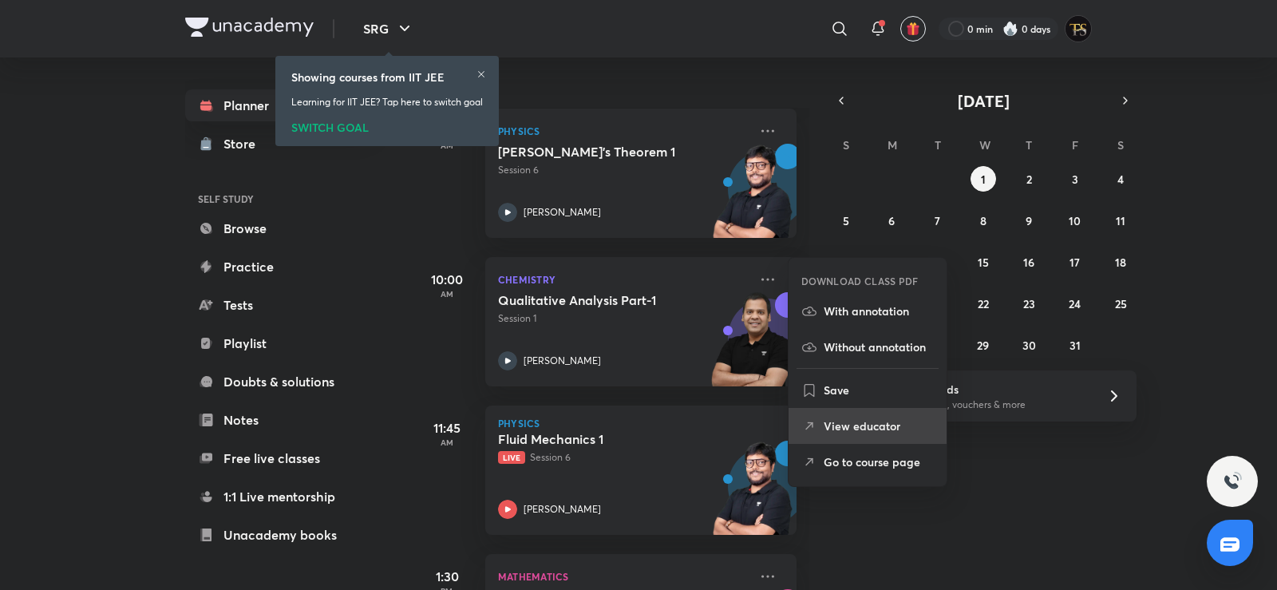
click at [829, 428] on p "View educator" at bounding box center [878, 425] width 110 height 17
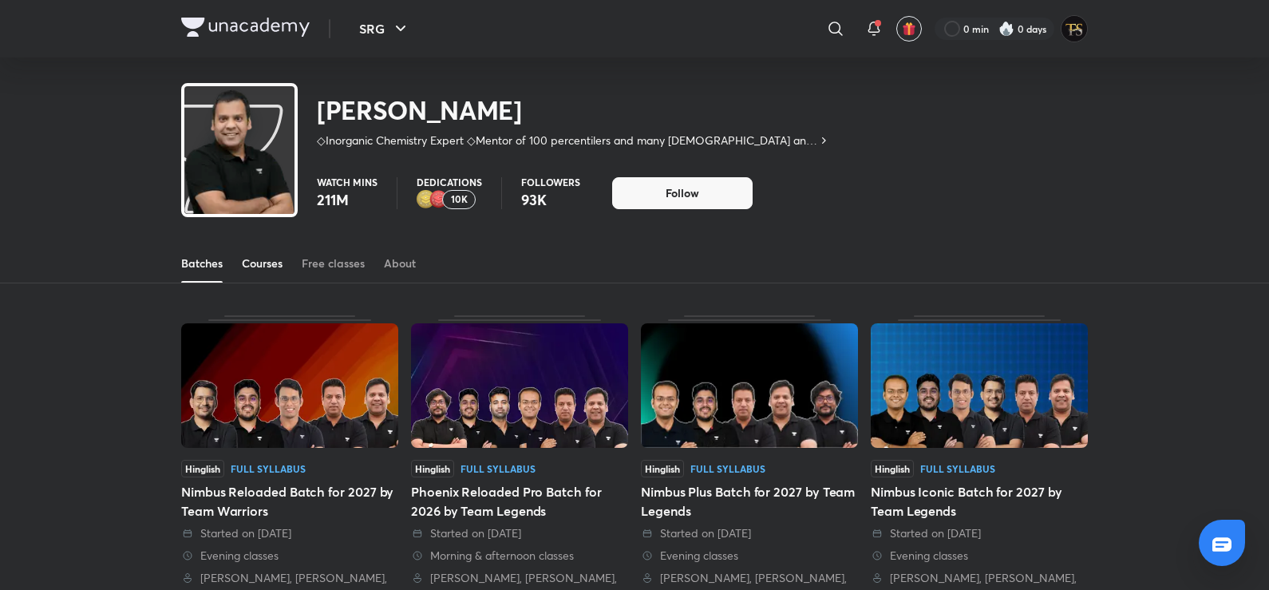
click at [248, 266] on div "Courses" at bounding box center [262, 263] width 41 height 16
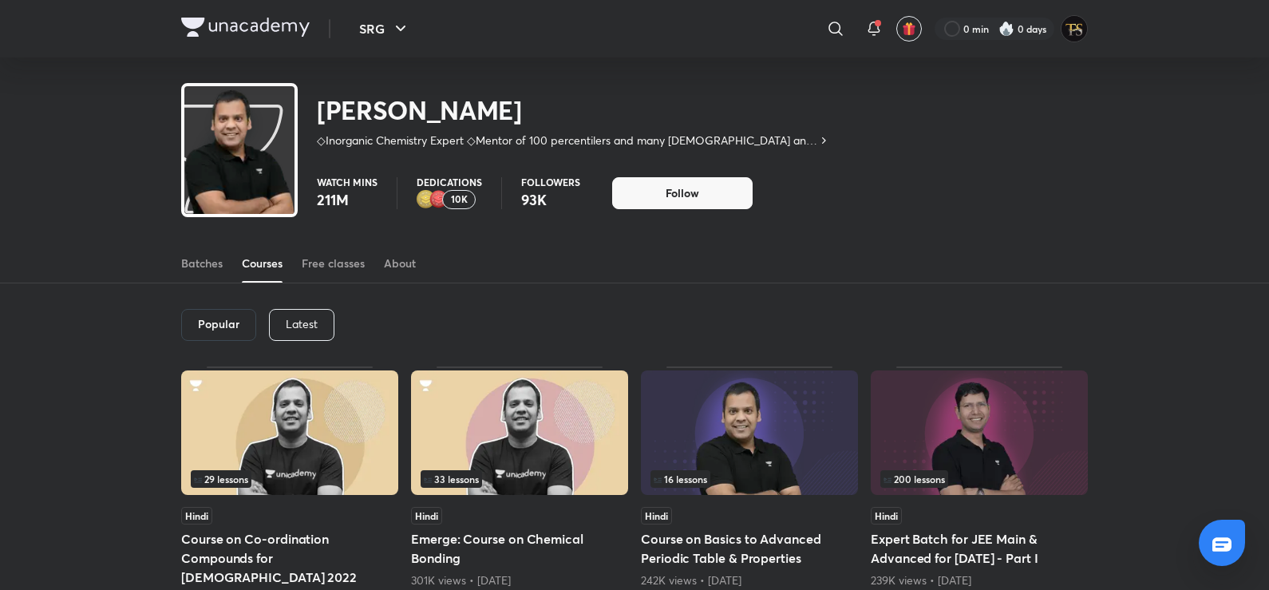
click at [288, 321] on p "Latest" at bounding box center [302, 324] width 32 height 13
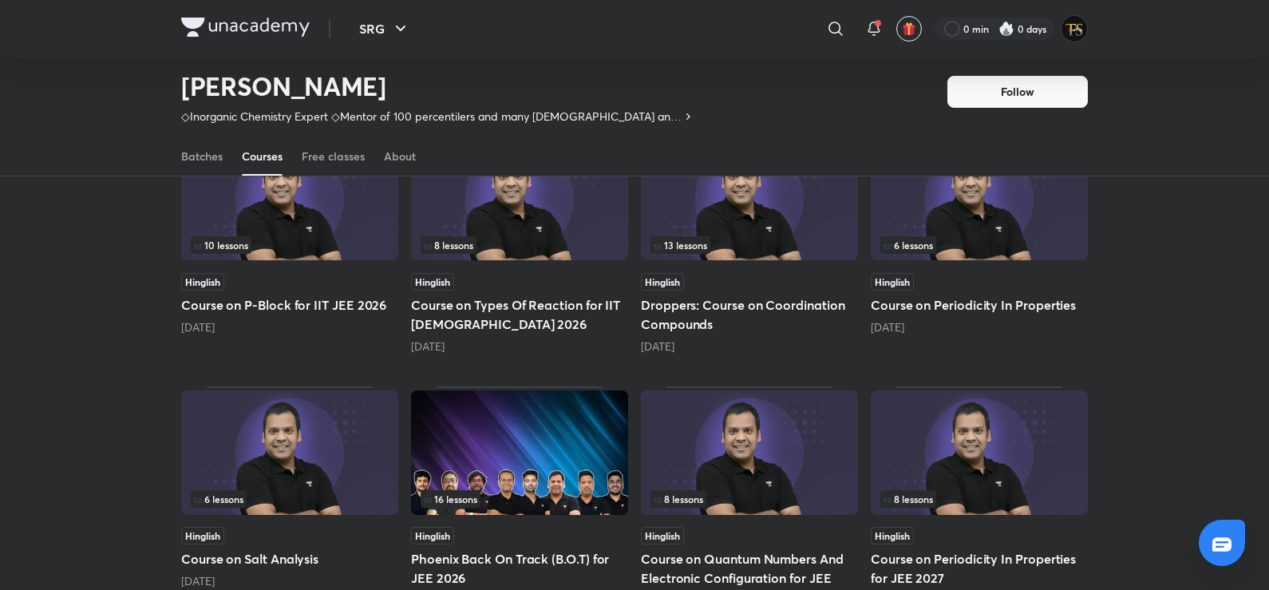
scroll to position [468, 0]
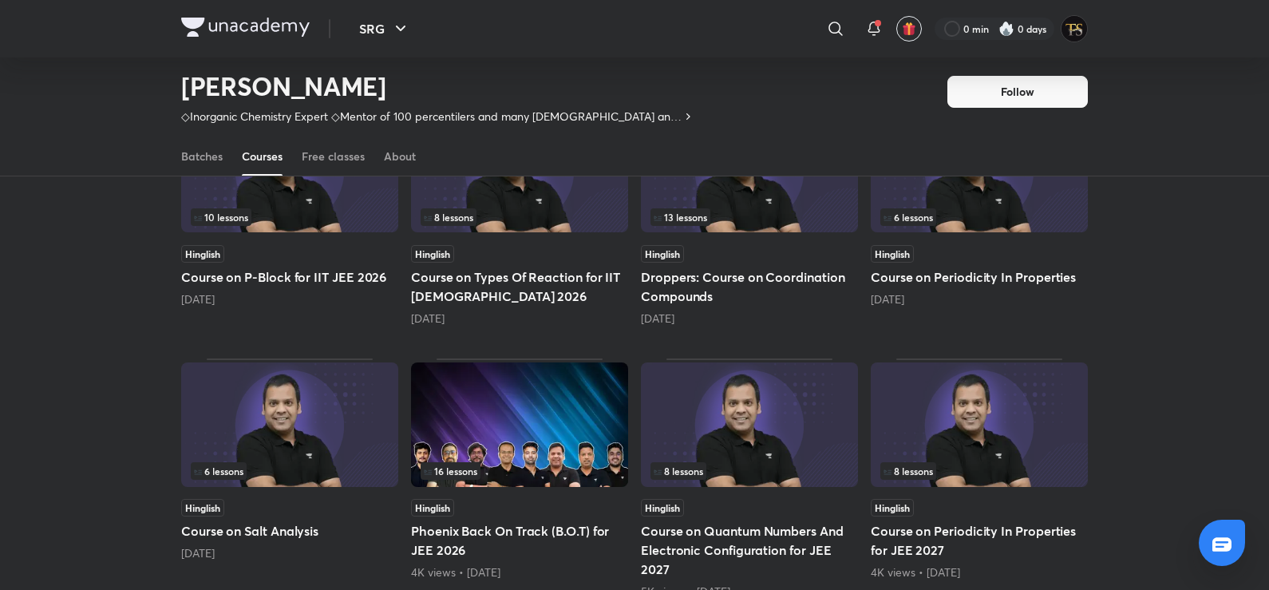
click at [357, 278] on h5 "Course on P-Block for IIT JEE 2026" at bounding box center [289, 276] width 217 height 19
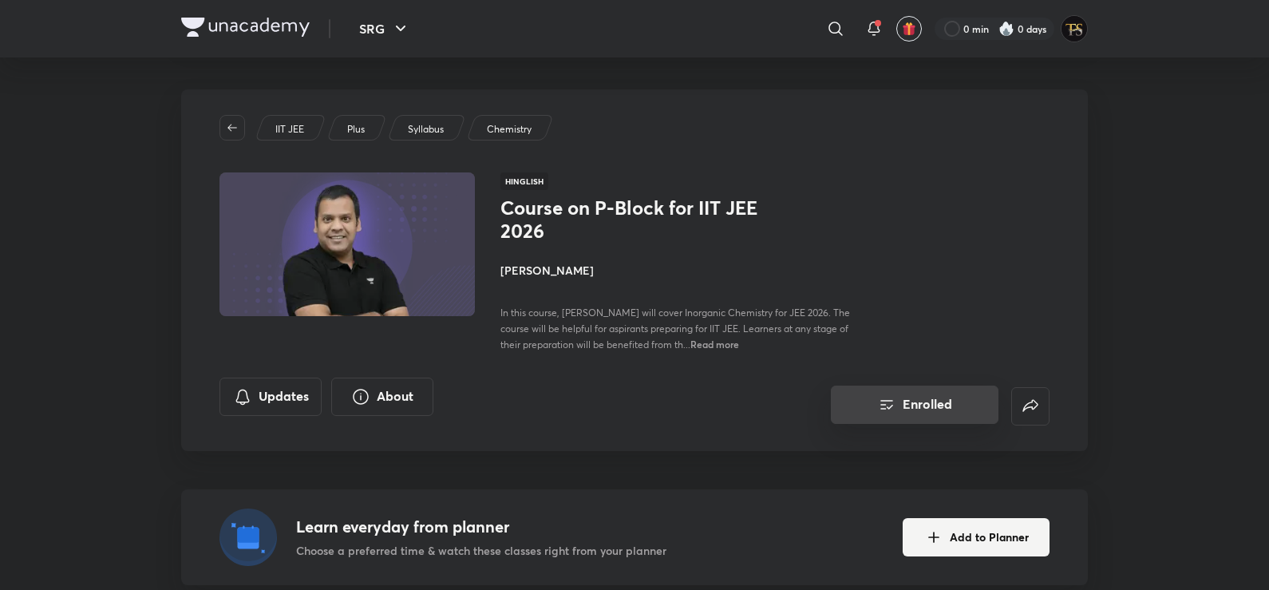
click at [851, 393] on button "Enrolled" at bounding box center [915, 404] width 168 height 38
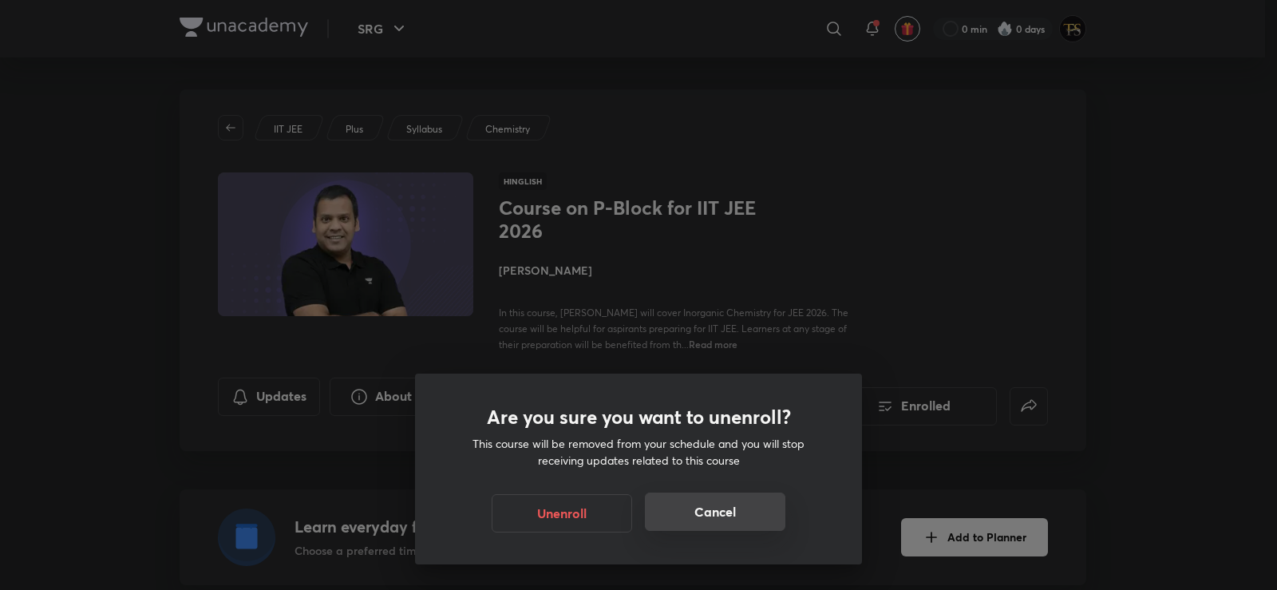
click at [695, 523] on button "Cancel" at bounding box center [715, 511] width 140 height 38
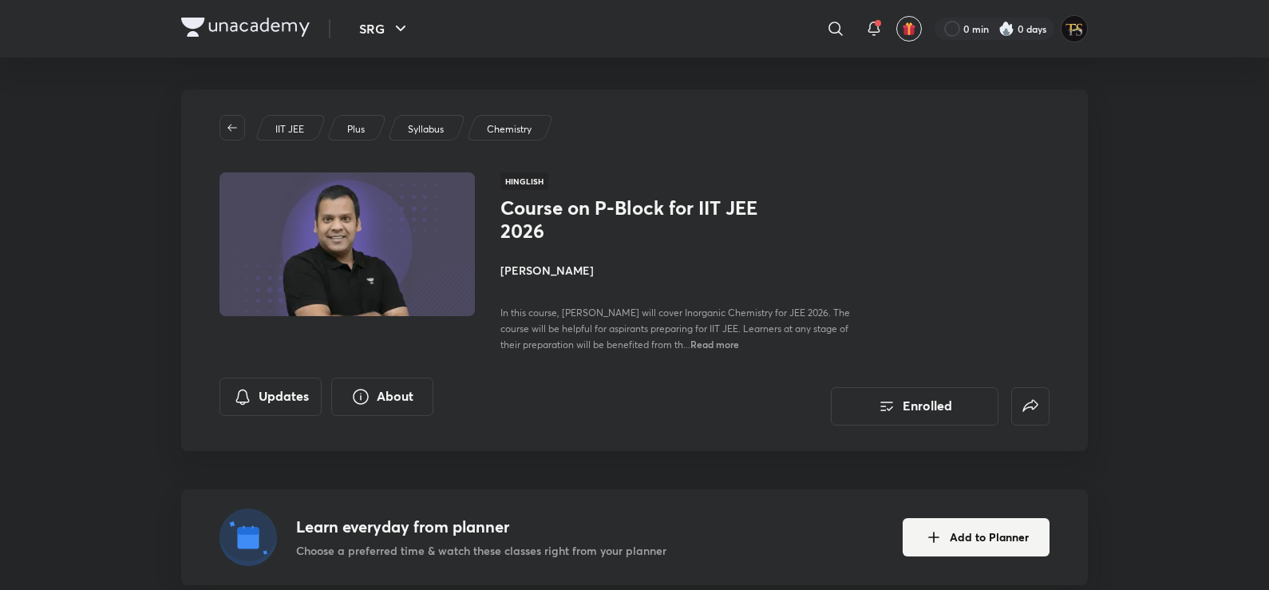
click at [739, 342] on span "Read more" at bounding box center [714, 344] width 49 height 13
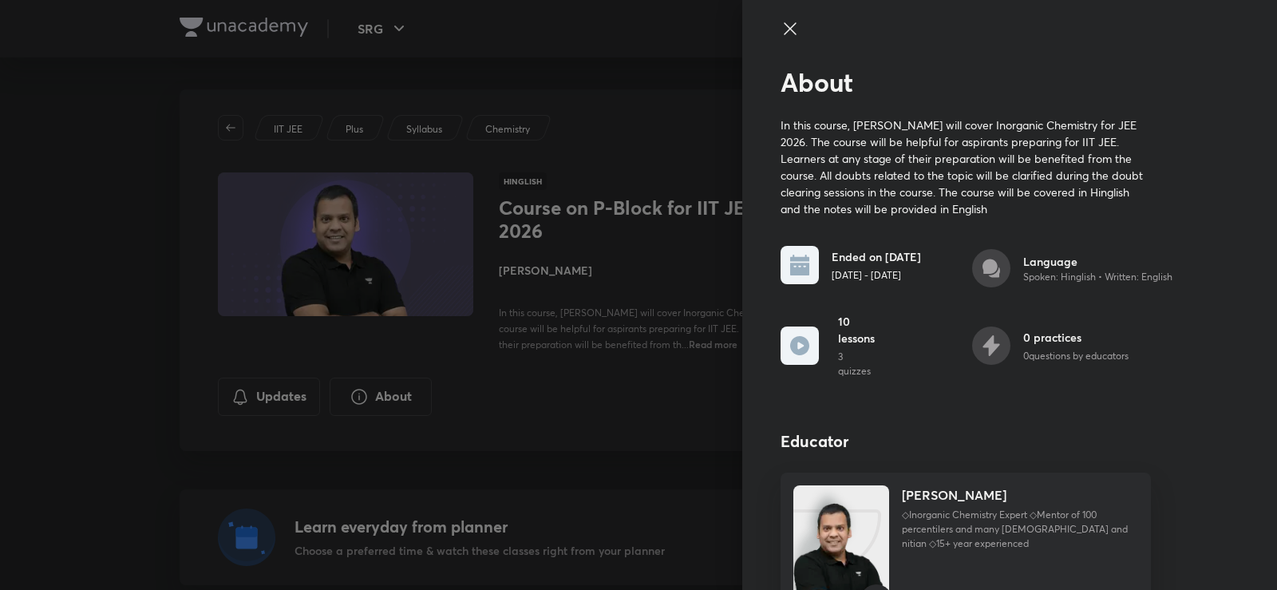
click at [689, 223] on div at bounding box center [638, 295] width 1277 height 590
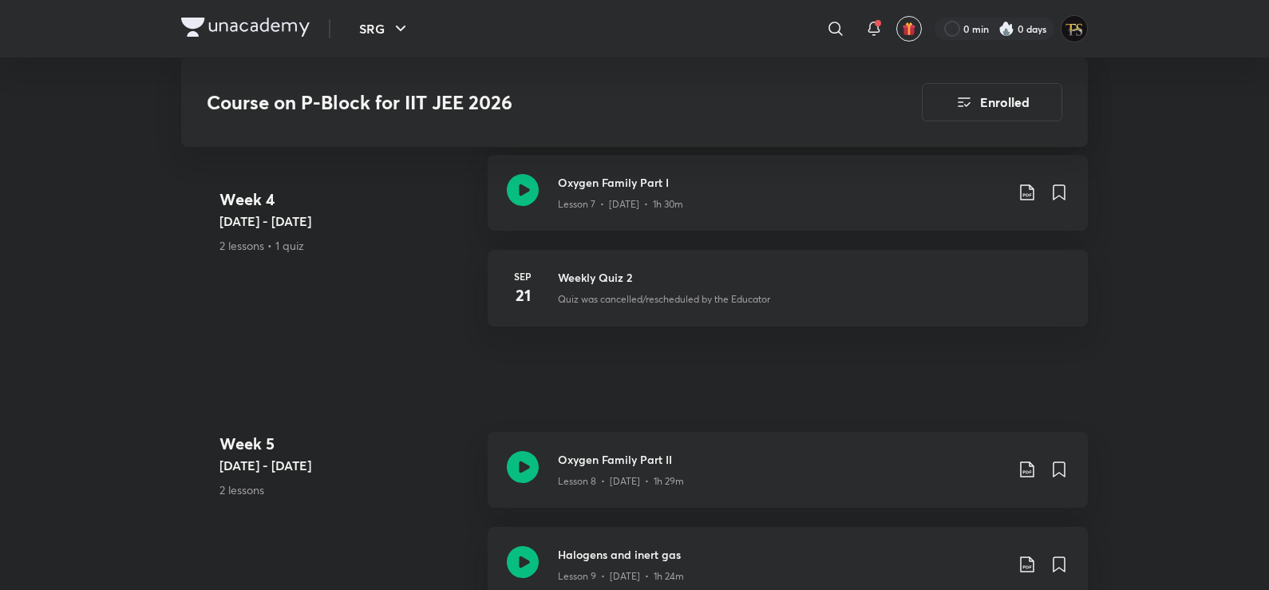
scroll to position [1516, 0]
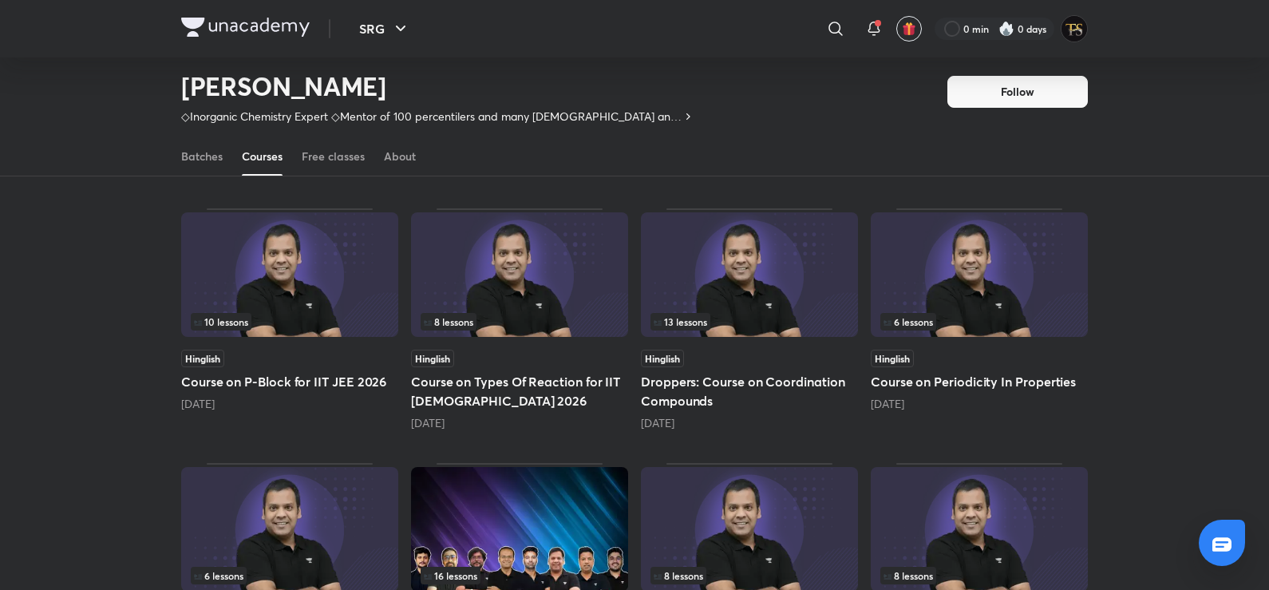
scroll to position [340, 0]
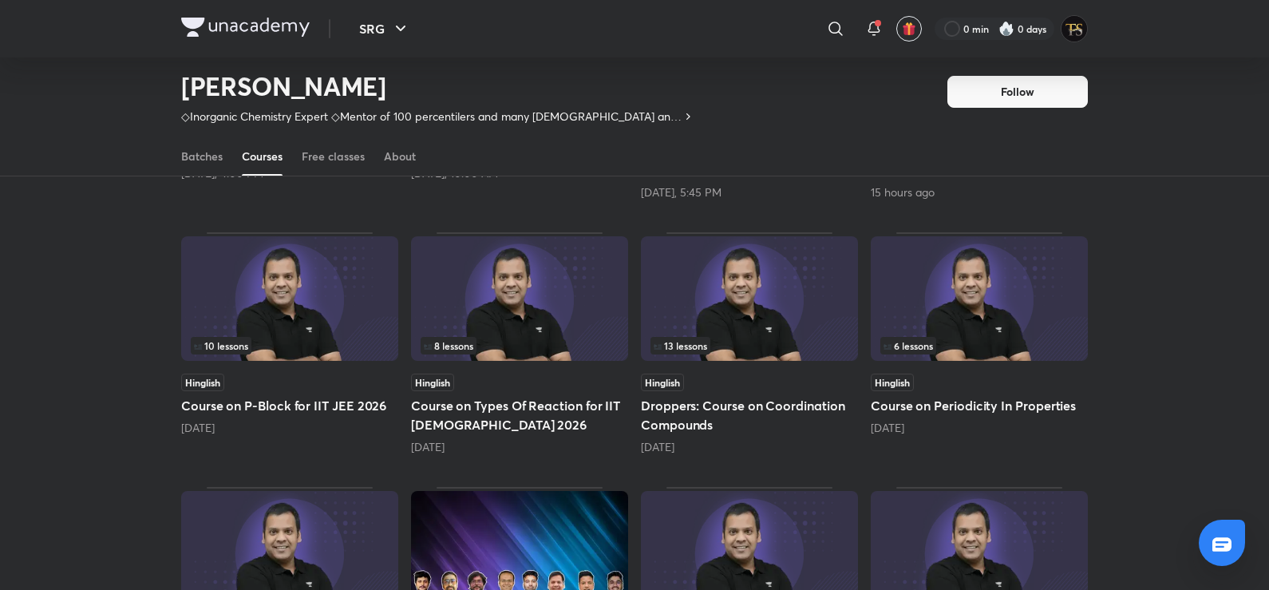
click at [243, 406] on h5 "Course on P-Block for IIT JEE 2026" at bounding box center [289, 405] width 217 height 19
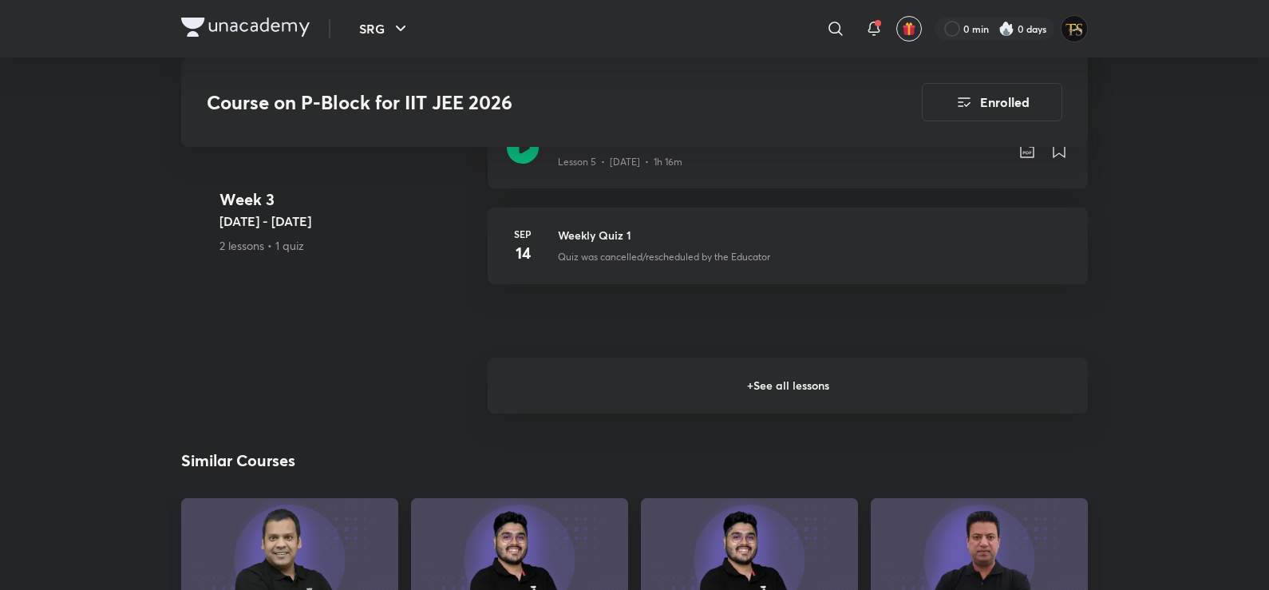
click at [747, 370] on h6 "+ See all lessons" at bounding box center [788, 385] width 600 height 56
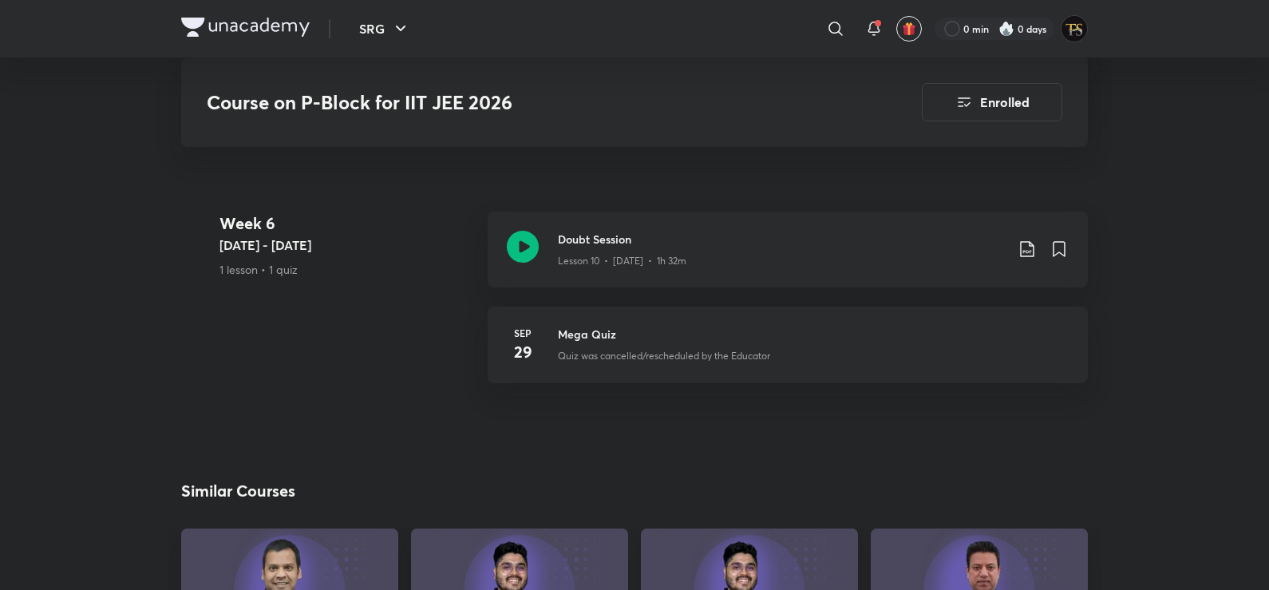
scroll to position [2154, 0]
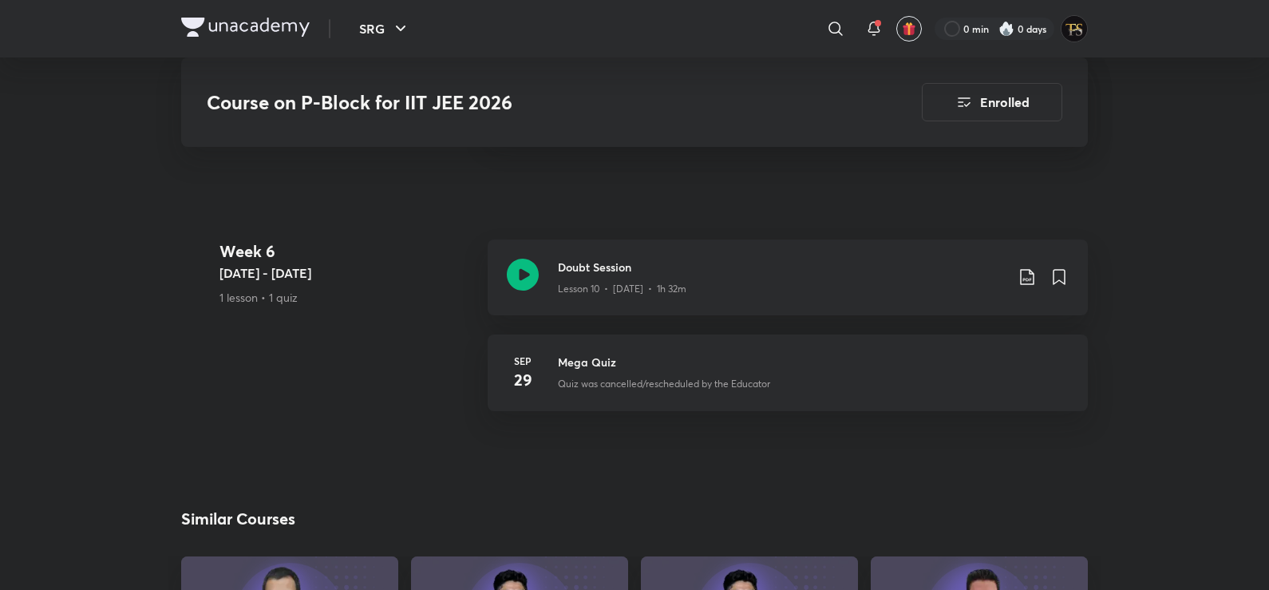
scroll to position [340, 0]
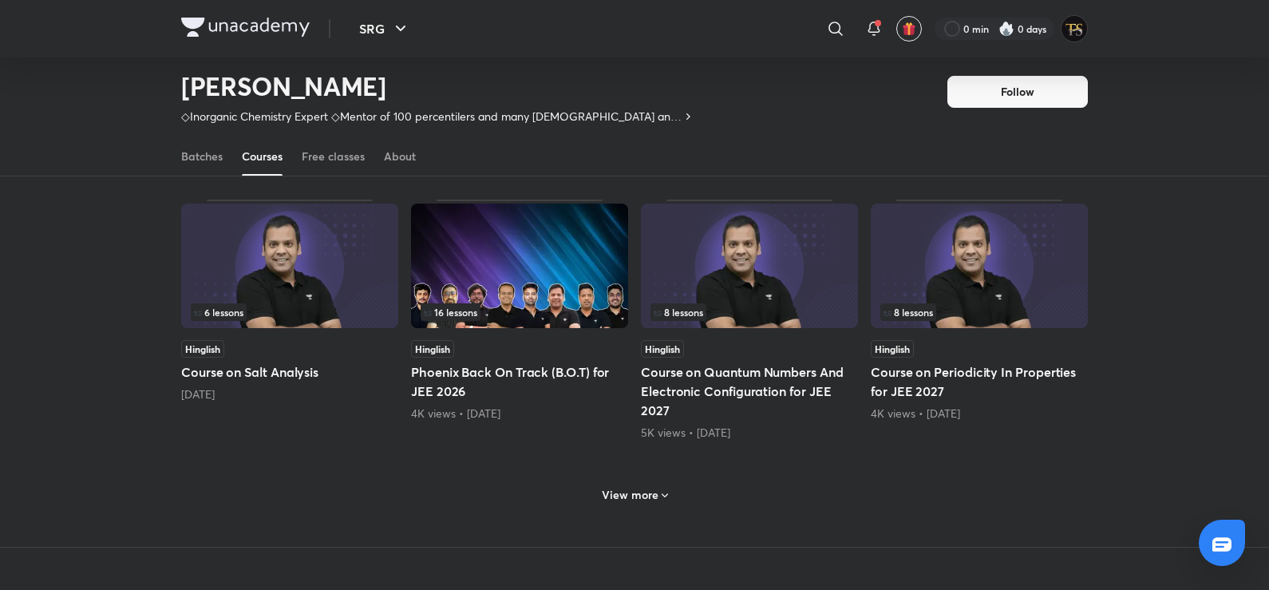
scroll to position [659, 0]
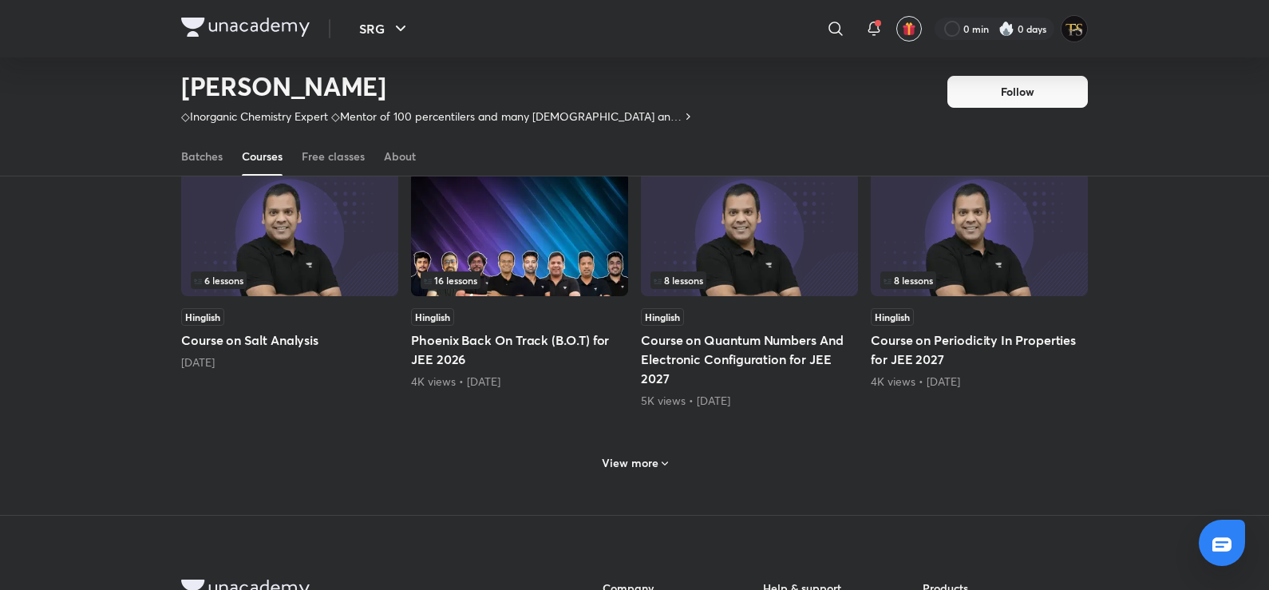
click at [634, 465] on h6 "View more" at bounding box center [630, 463] width 57 height 16
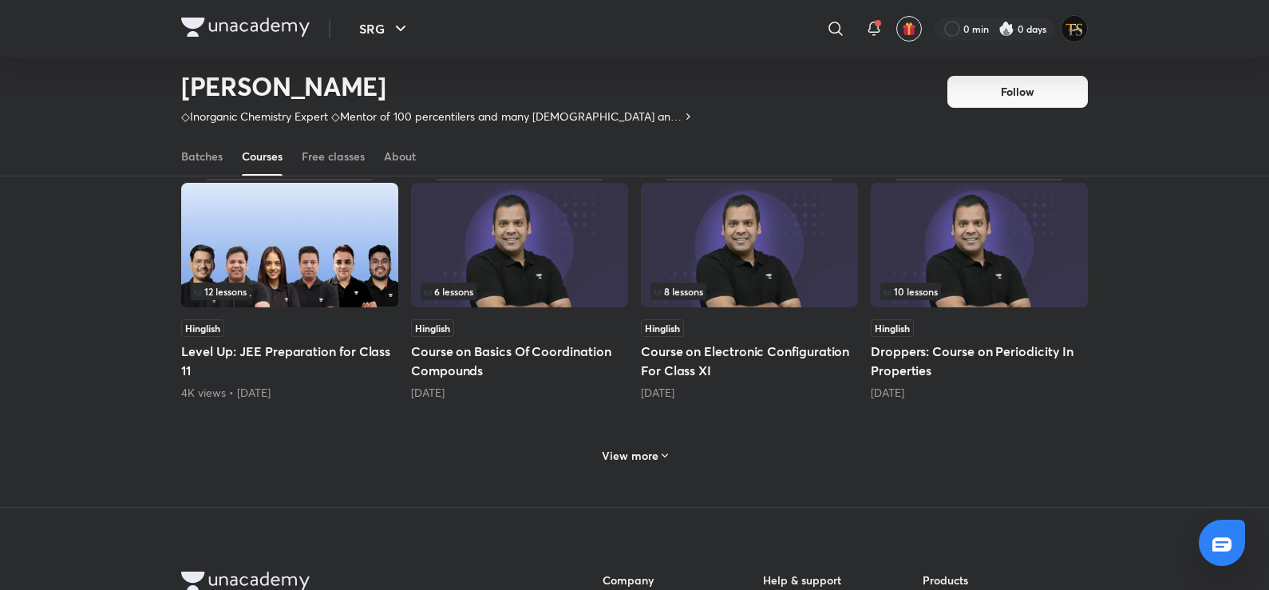
scroll to position [1457, 0]
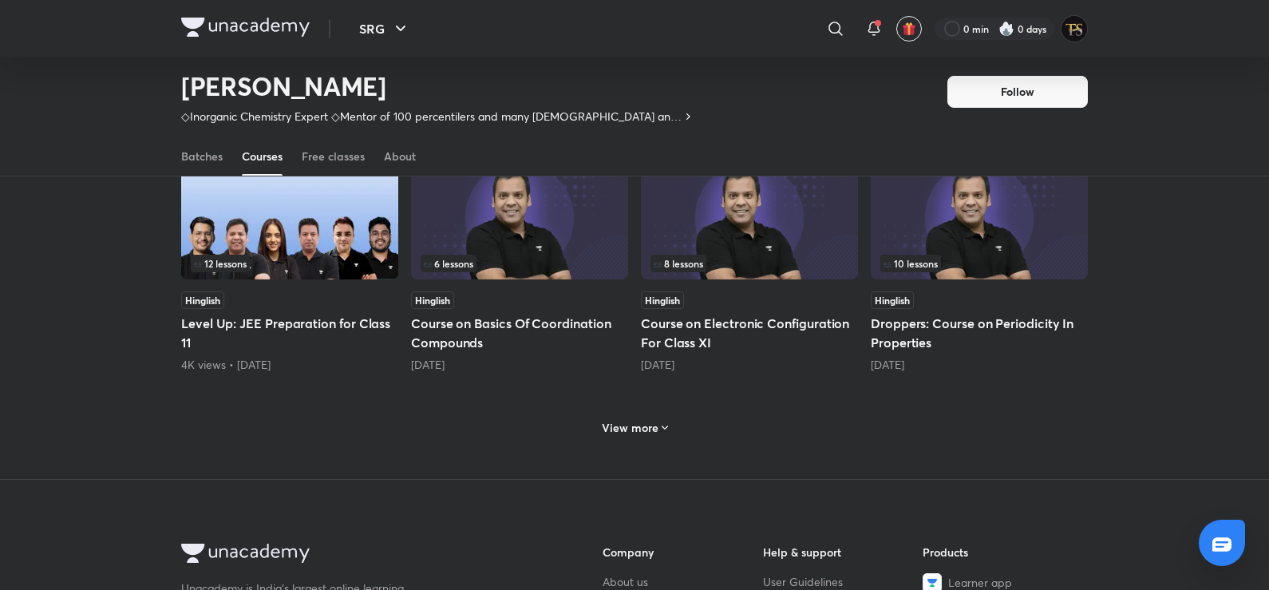
click at [642, 420] on h6 "View more" at bounding box center [630, 428] width 57 height 16
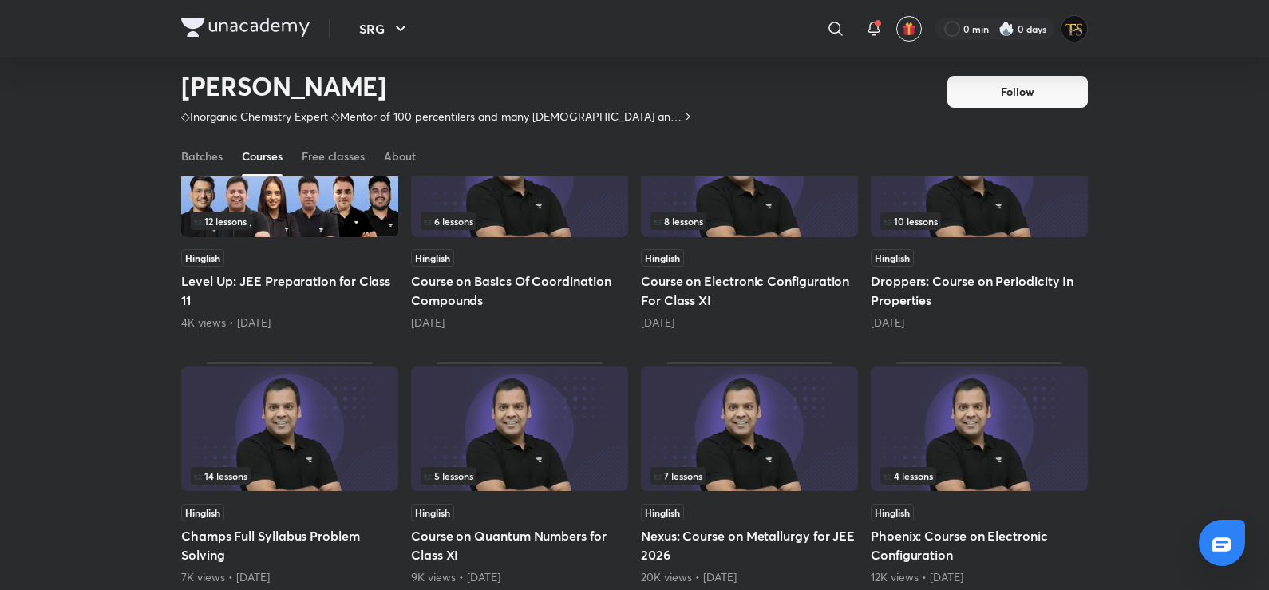
scroll to position [1537, 0]
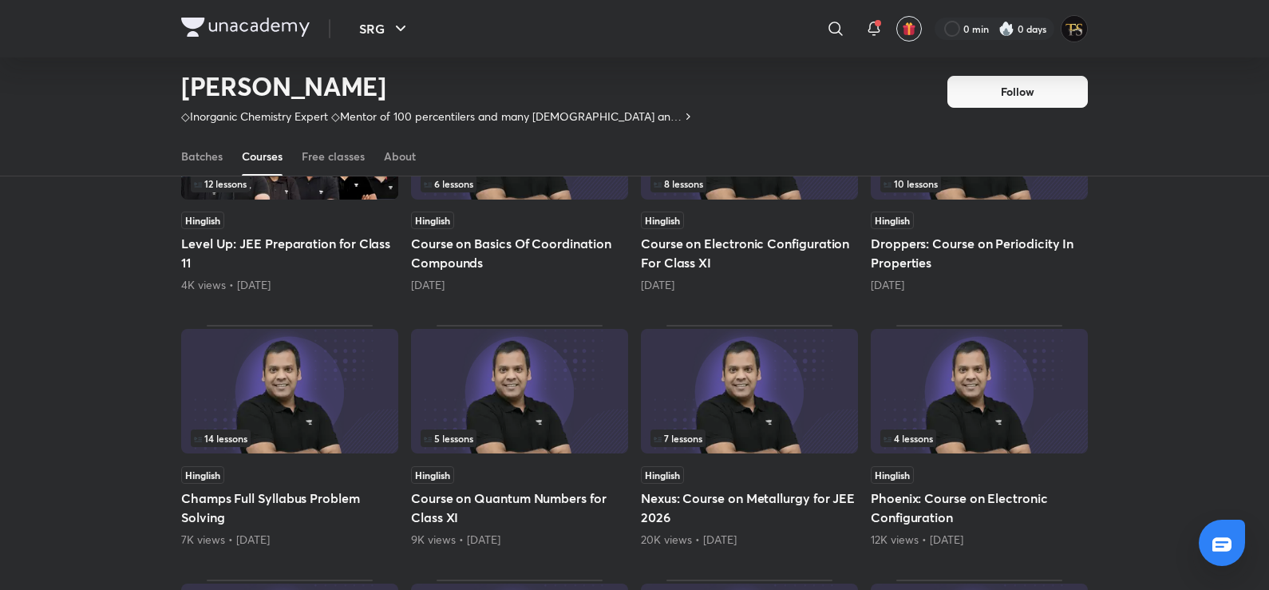
click at [964, 244] on h5 "Droppers: Course on Periodicity In Properties" at bounding box center [979, 253] width 217 height 38
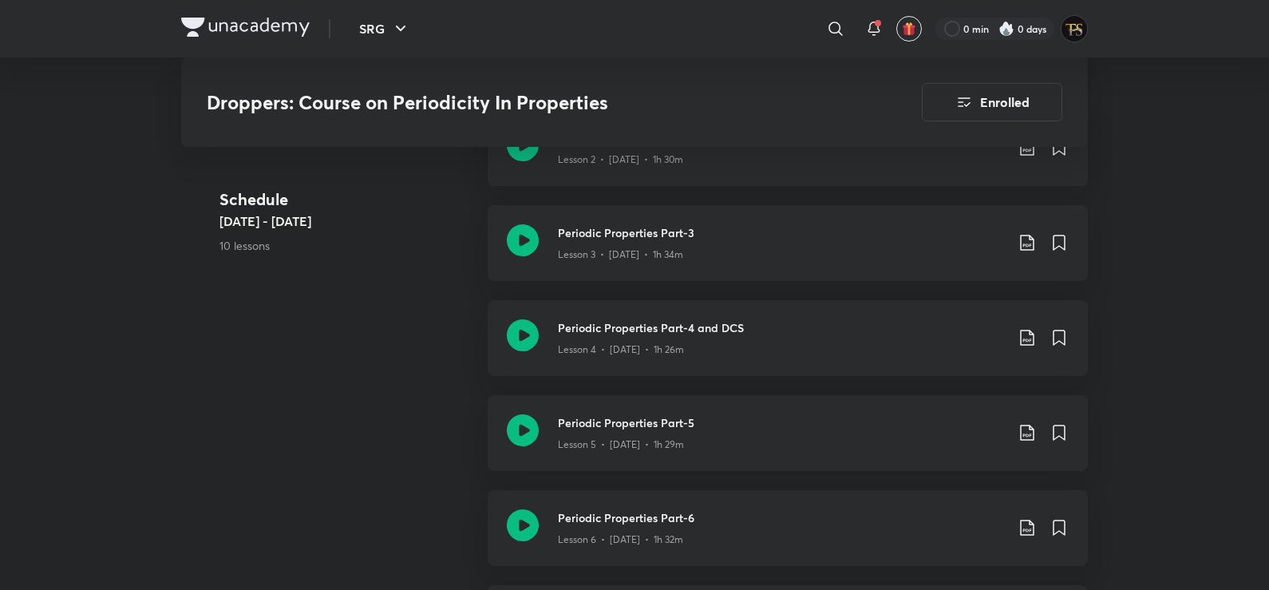
scroll to position [1117, 0]
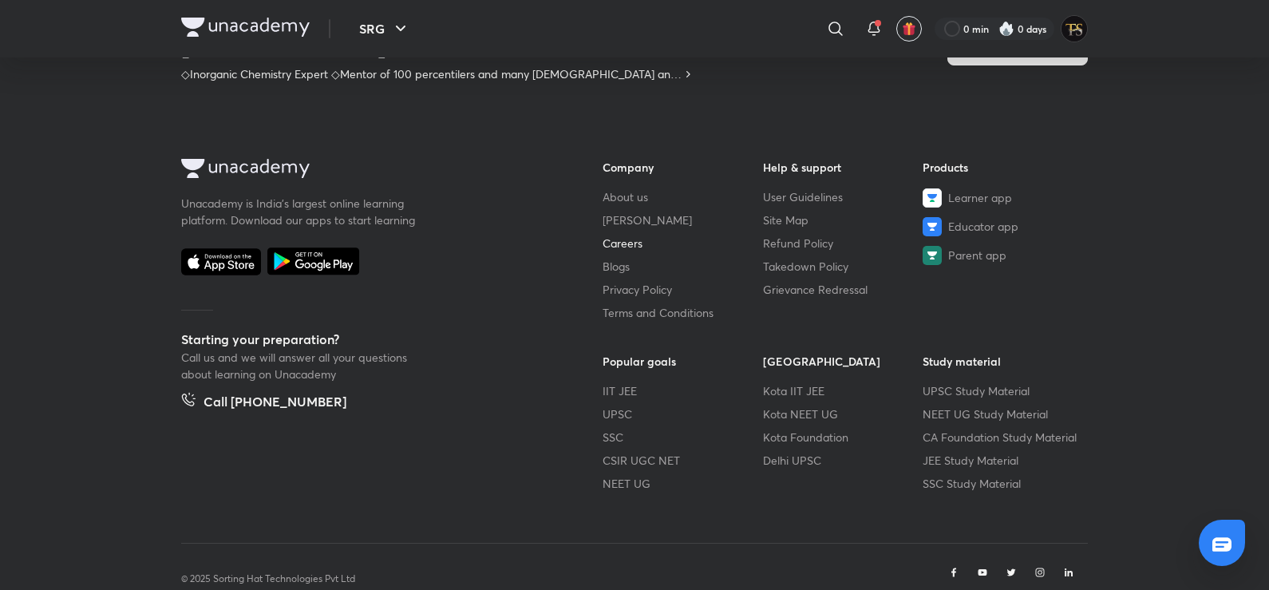
scroll to position [920, 0]
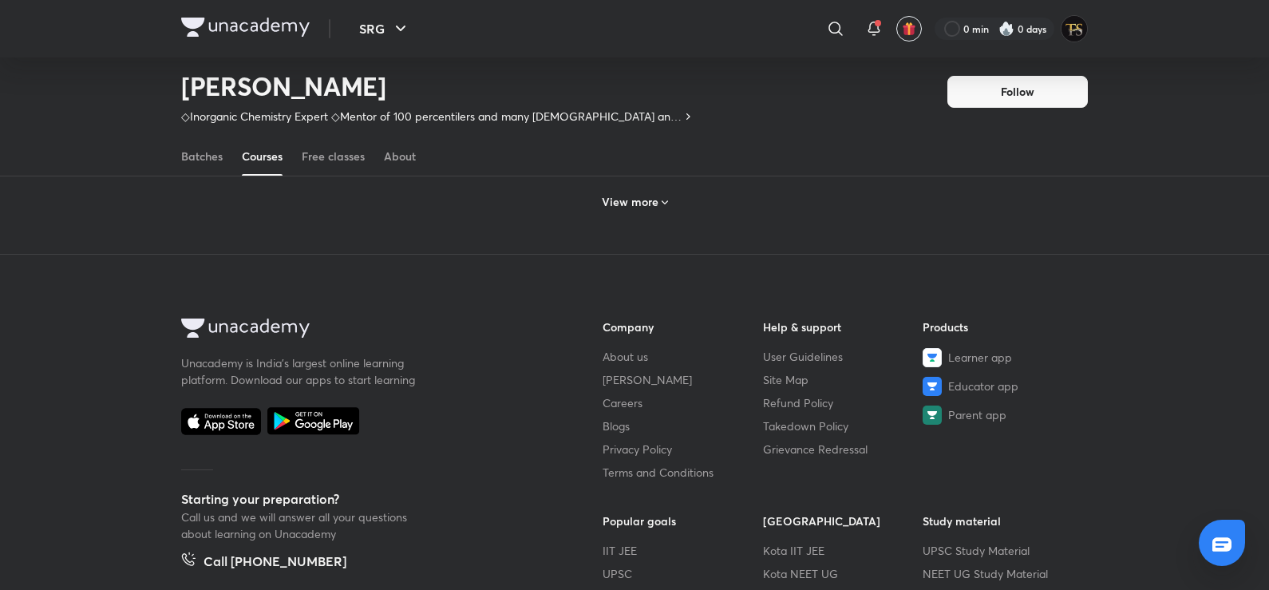
click at [646, 198] on h6 "View more" at bounding box center [630, 202] width 57 height 16
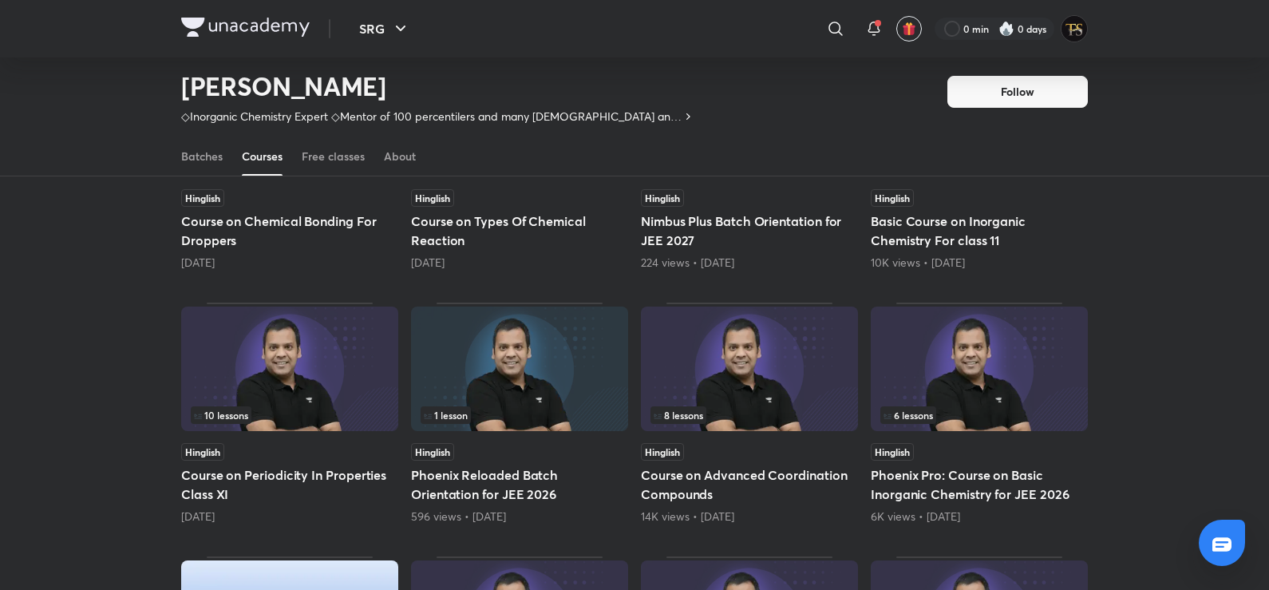
scroll to position [1080, 0]
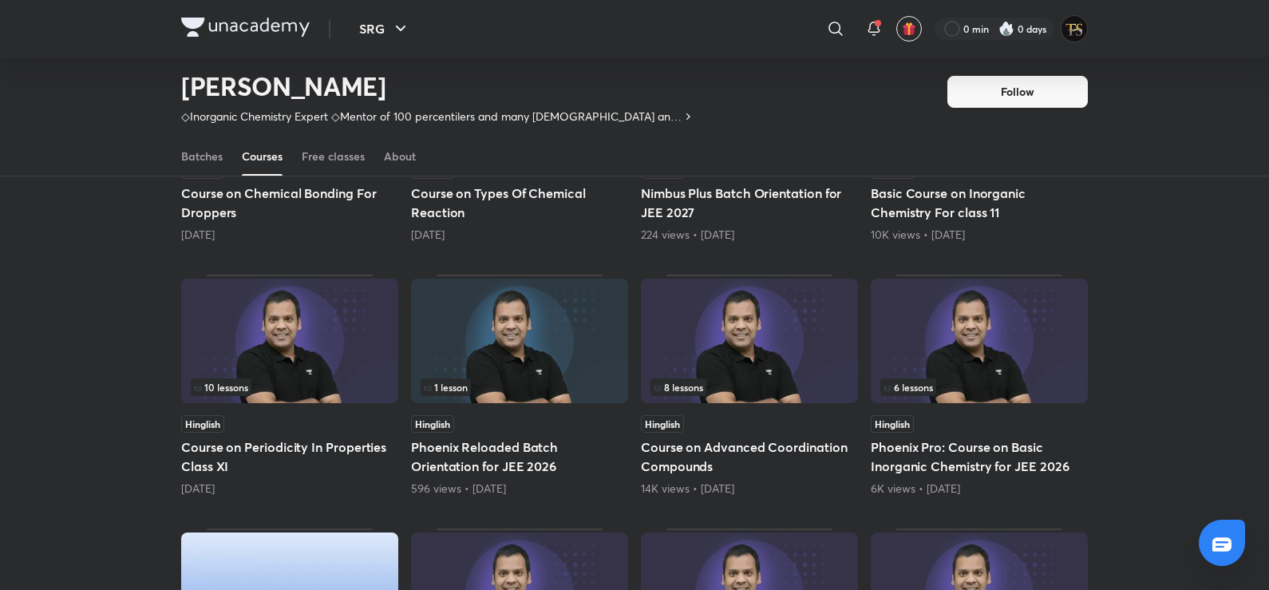
click at [366, 385] on div "10 lessons" at bounding box center [290, 387] width 198 height 18
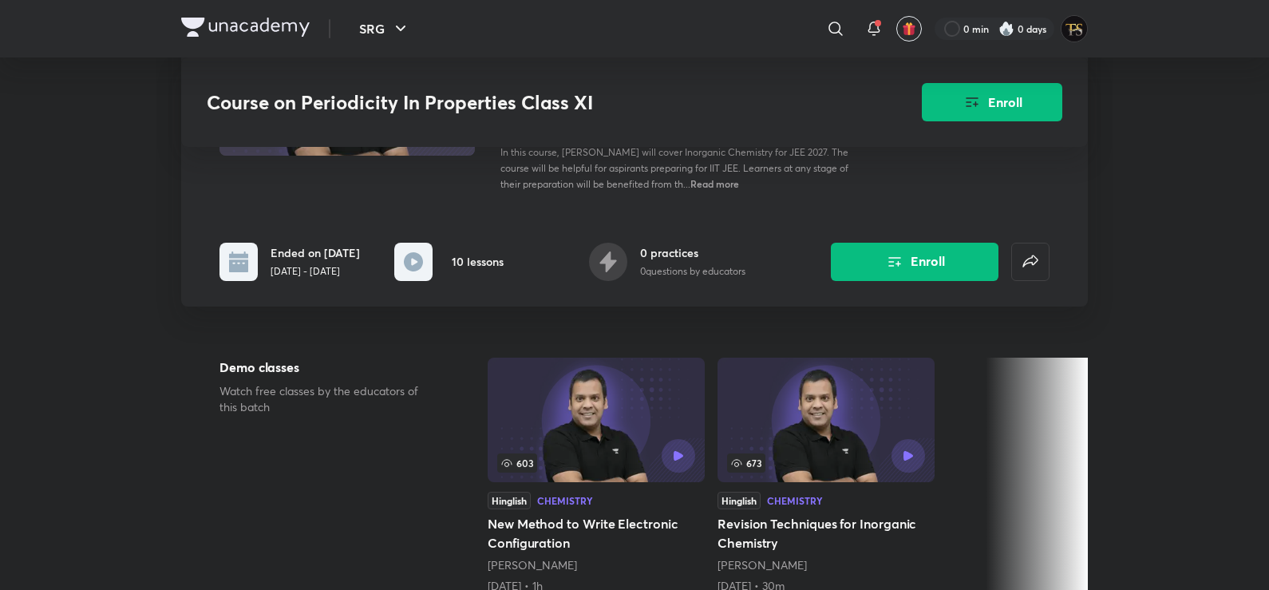
scroll to position [160, 0]
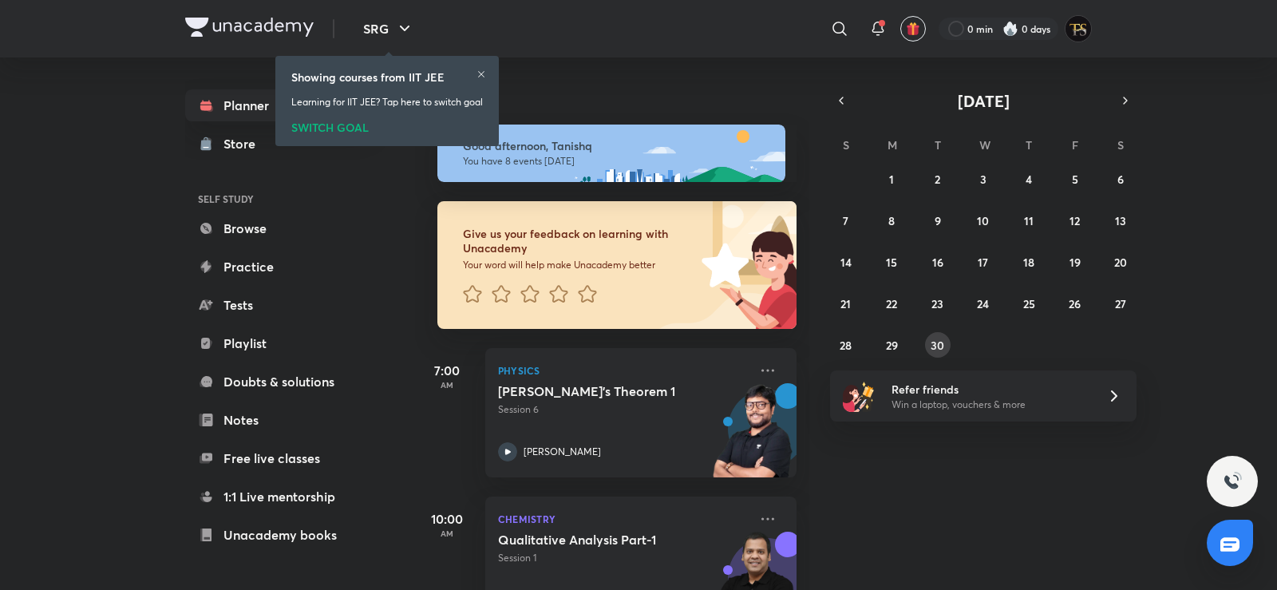
click at [942, 357] on div "[DATE] Good afternoon, Tanishq You have 8 events [DATE] Give us your feedback o…" at bounding box center [844, 323] width 859 height 532
click at [942, 350] on abbr "30" at bounding box center [937, 345] width 14 height 15
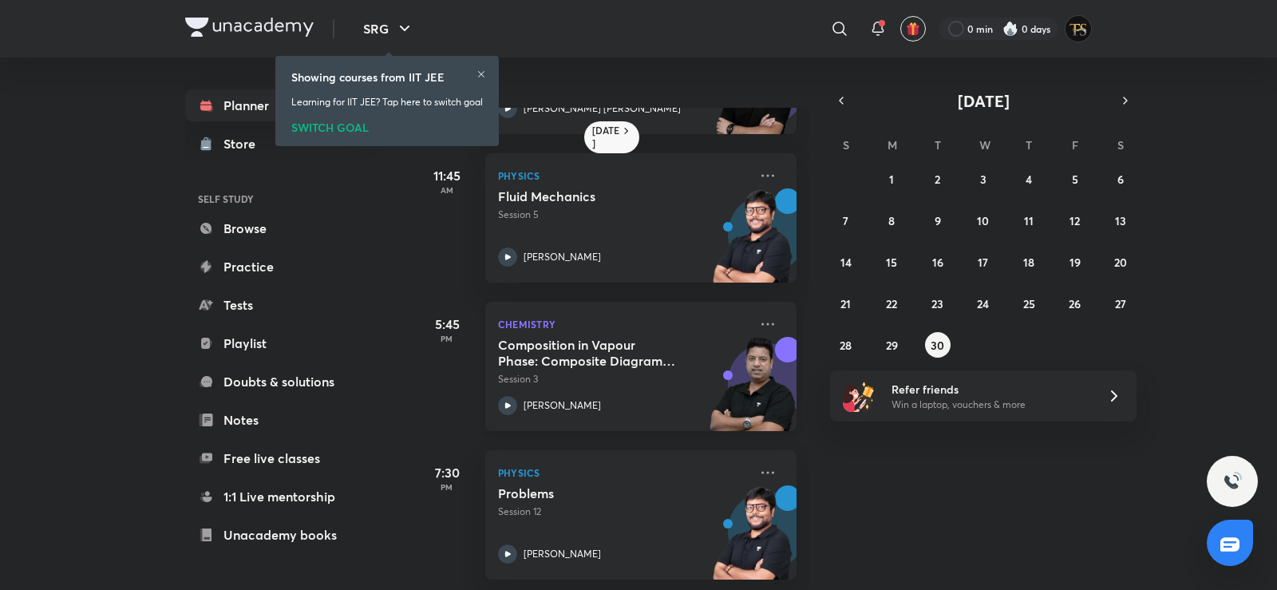
scroll to position [286, 0]
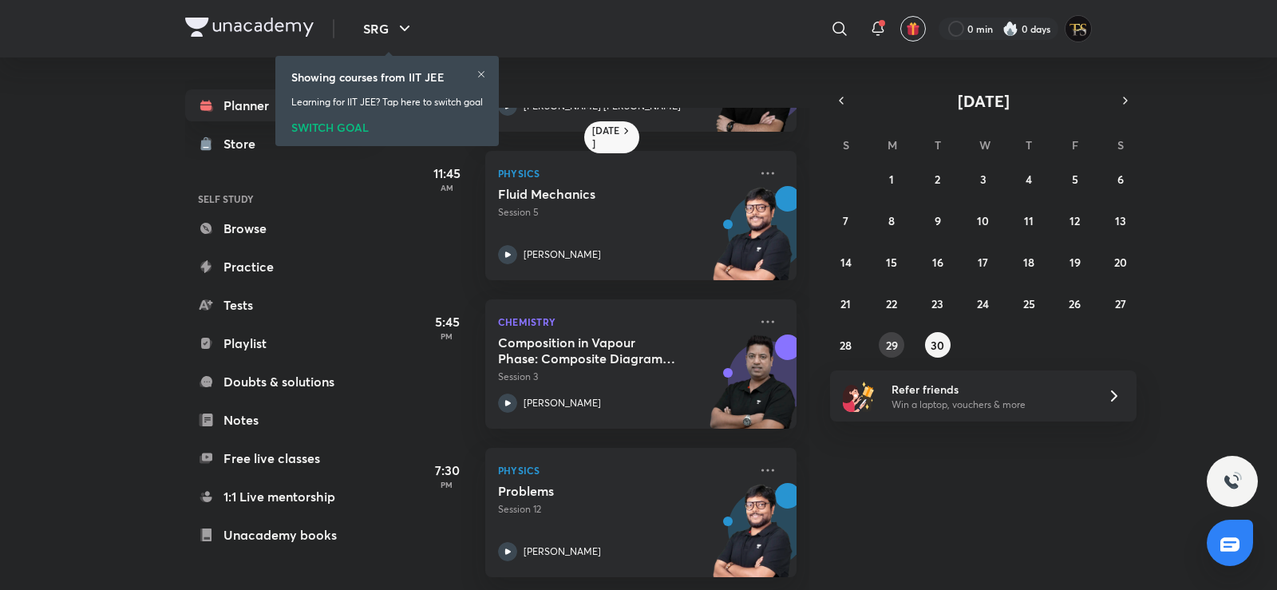
click at [892, 336] on button "29" at bounding box center [892, 345] width 26 height 26
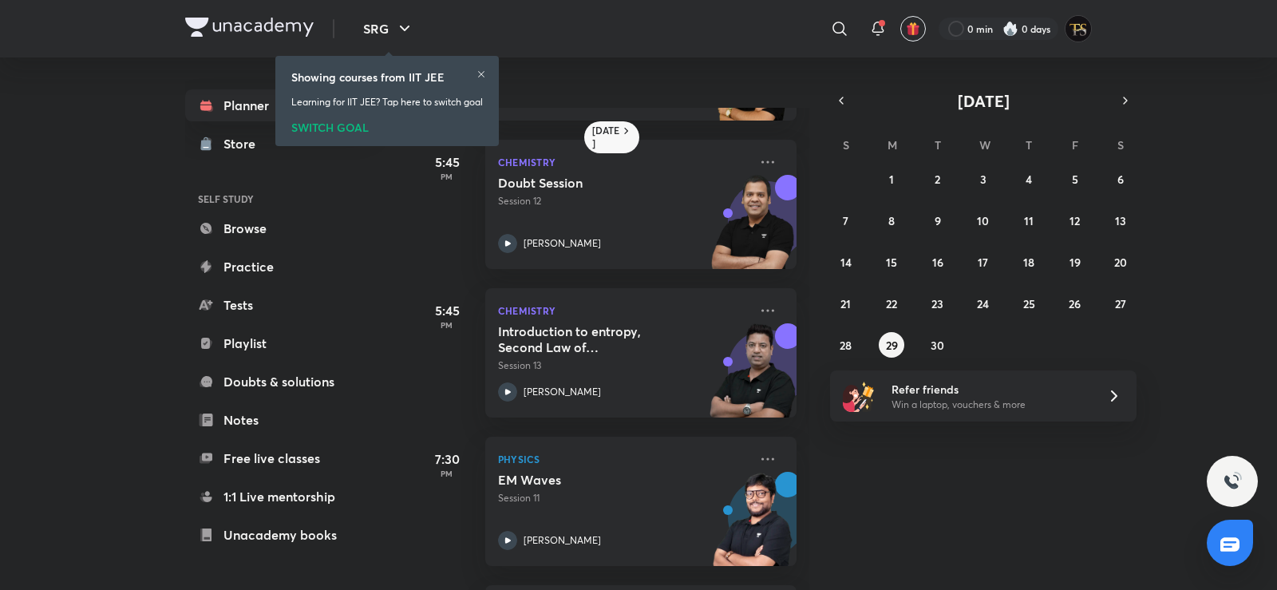
scroll to position [405, 0]
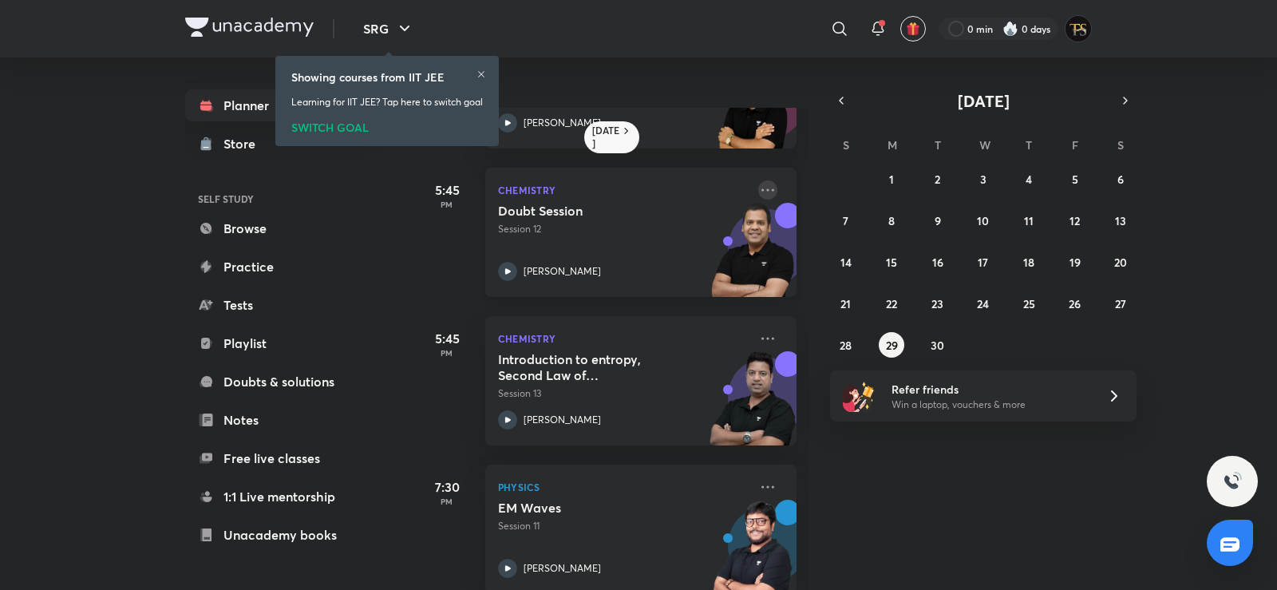
click at [758, 186] on icon at bounding box center [767, 189] width 19 height 19
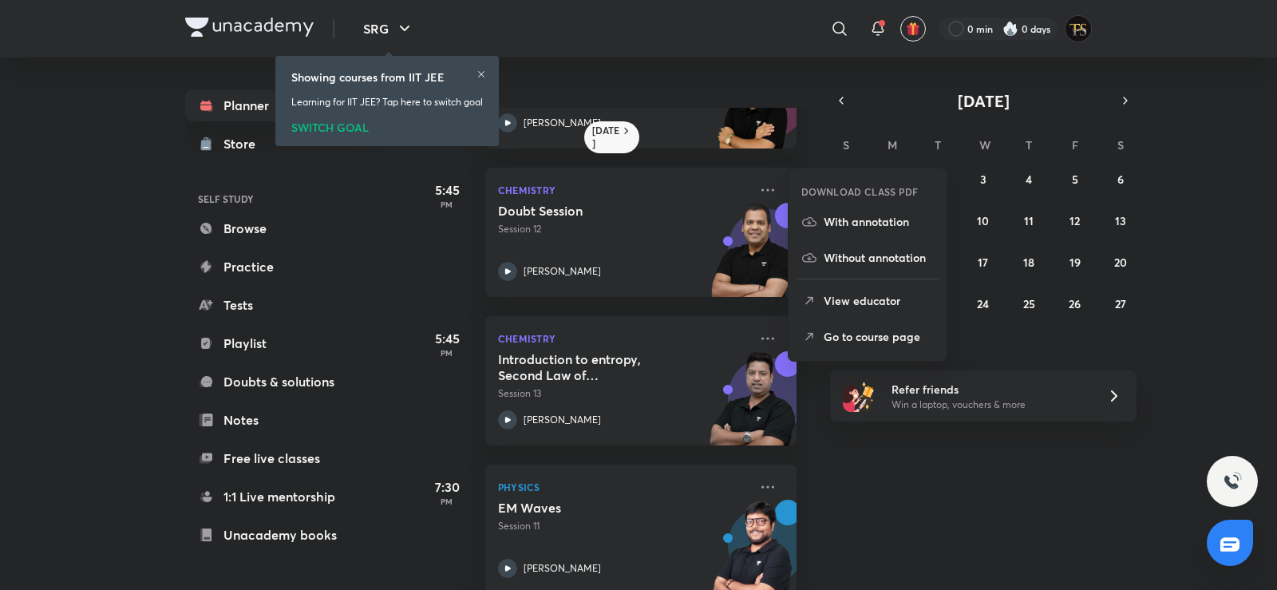
click at [829, 334] on p "Go to course page" at bounding box center [878, 336] width 110 height 17
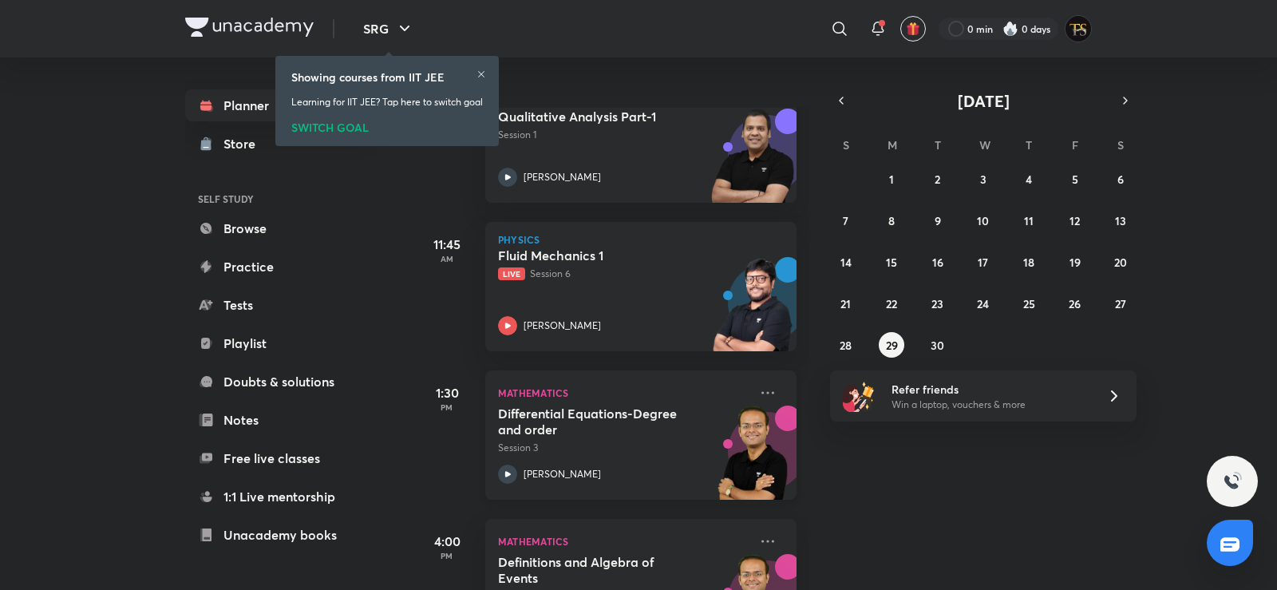
scroll to position [399, 0]
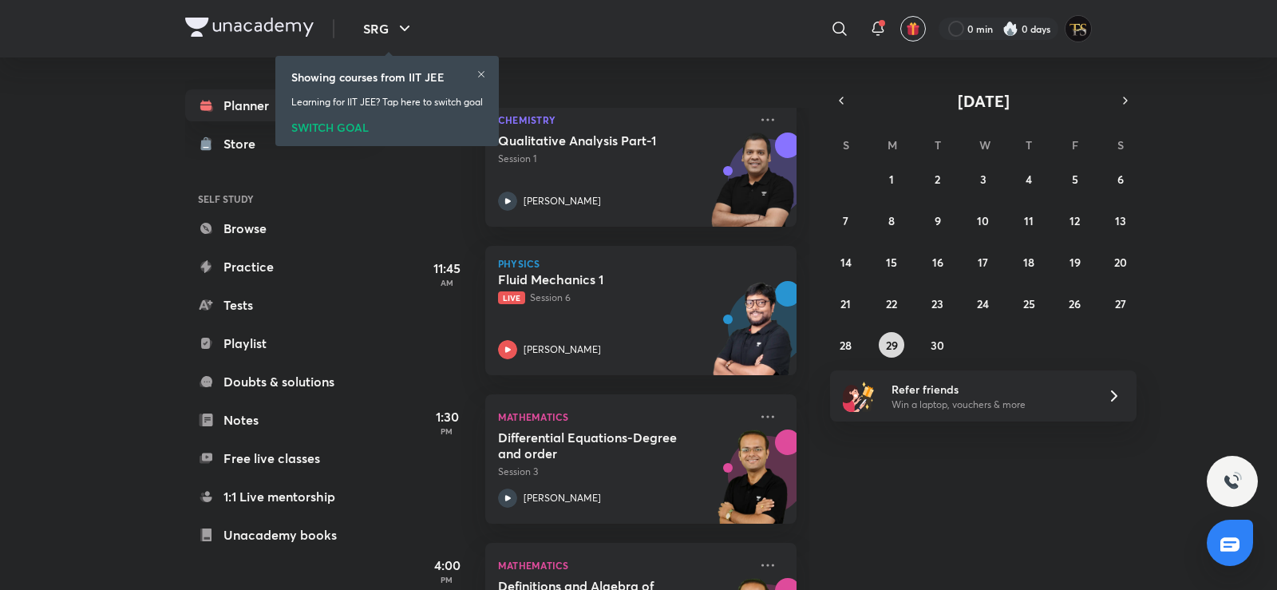
click at [896, 341] on abbr "29" at bounding box center [892, 345] width 12 height 15
